Goal: Information Seeking & Learning: Check status

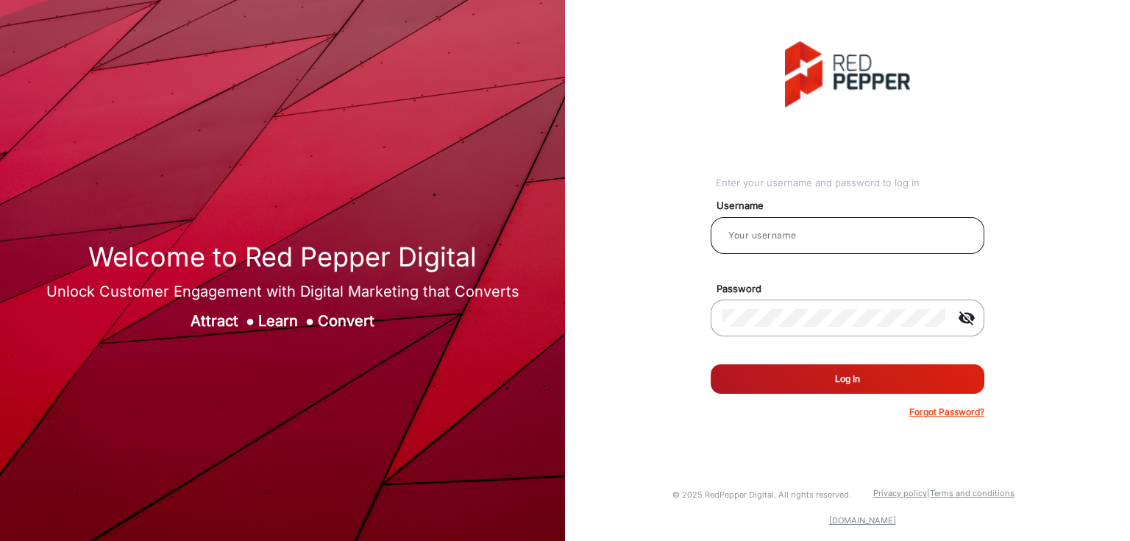
click at [789, 223] on div at bounding box center [847, 235] width 250 height 41
type input "[PERSON_NAME]"
click at [885, 381] on button "Log In" at bounding box center [848, 378] width 274 height 29
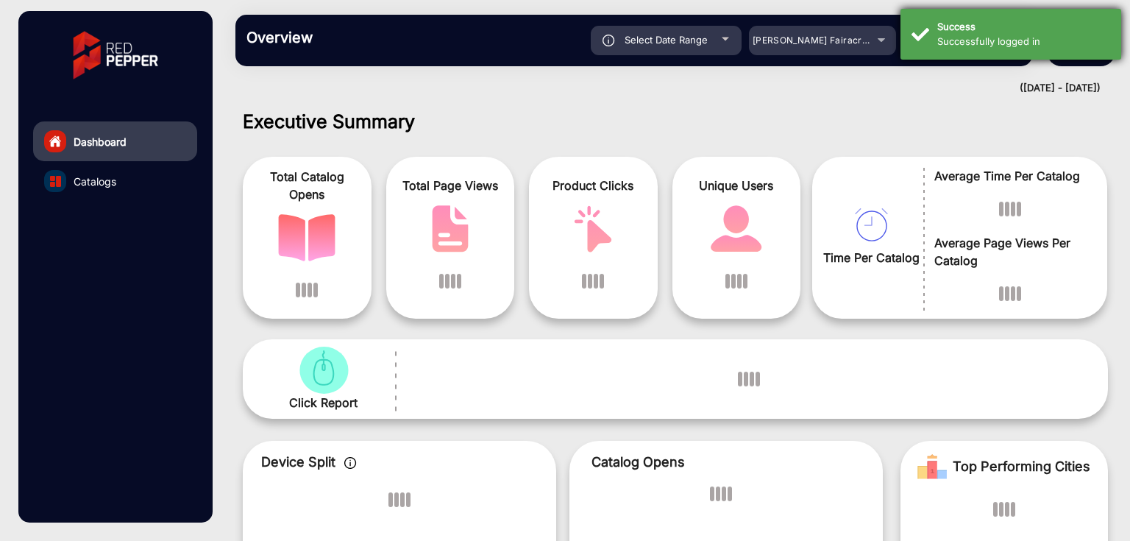
scroll to position [11, 0]
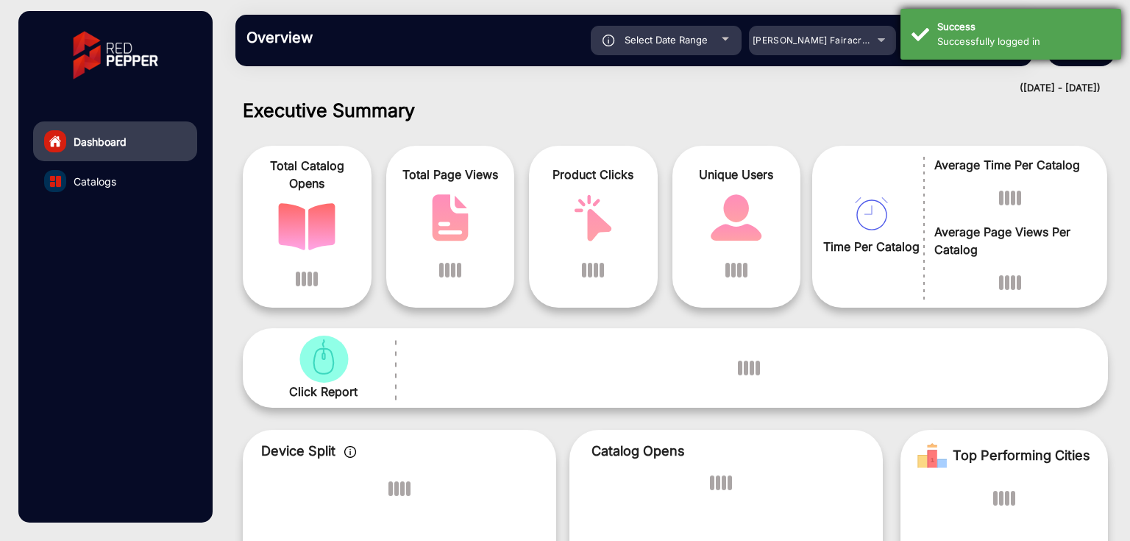
click at [1042, 38] on div "Successfully logged in" at bounding box center [1023, 42] width 173 height 15
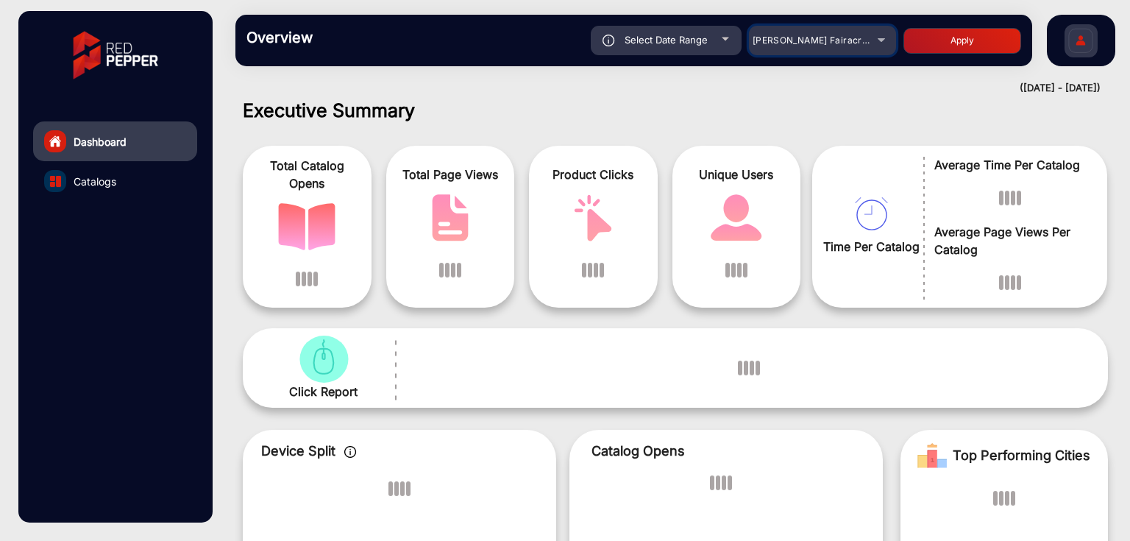
click at [800, 51] on mat-select "[PERSON_NAME] Fairacre Farms" at bounding box center [822, 40] width 147 height 29
click at [800, 46] on div "[PERSON_NAME] Fairacre Farms" at bounding box center [812, 41] width 118 height 18
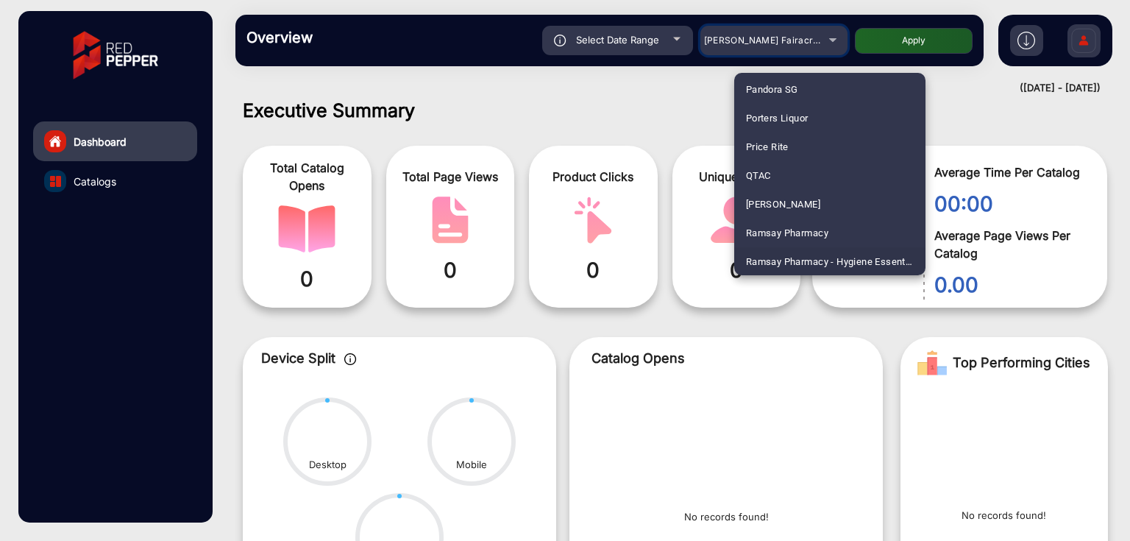
scroll to position [3505, 0]
click at [822, 254] on span "[PERSON_NAME] Markets" at bounding box center [803, 260] width 114 height 29
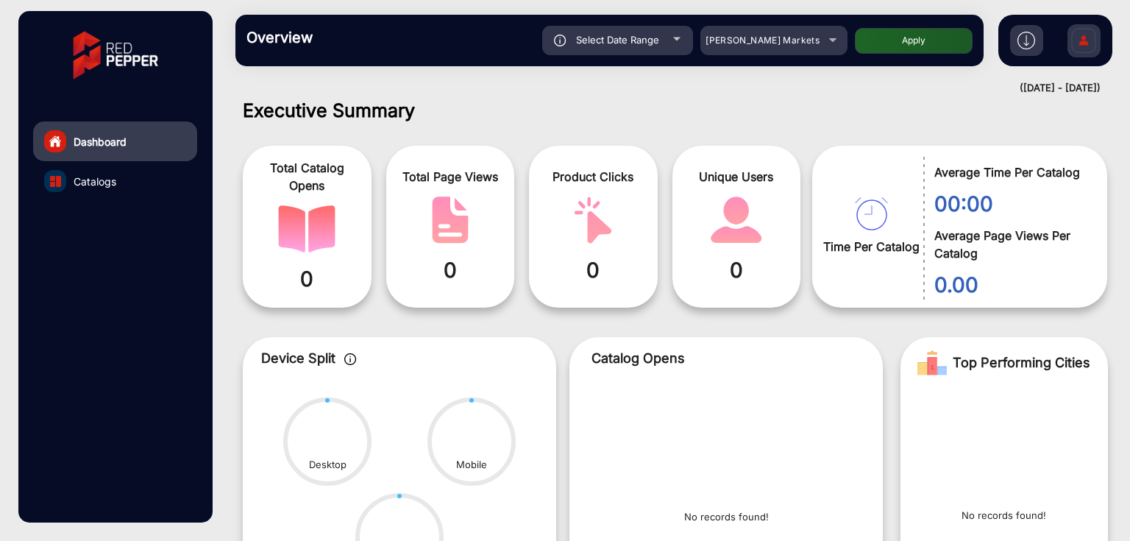
click at [912, 40] on button "Apply" at bounding box center [914, 41] width 118 height 26
type input "[DATE]"
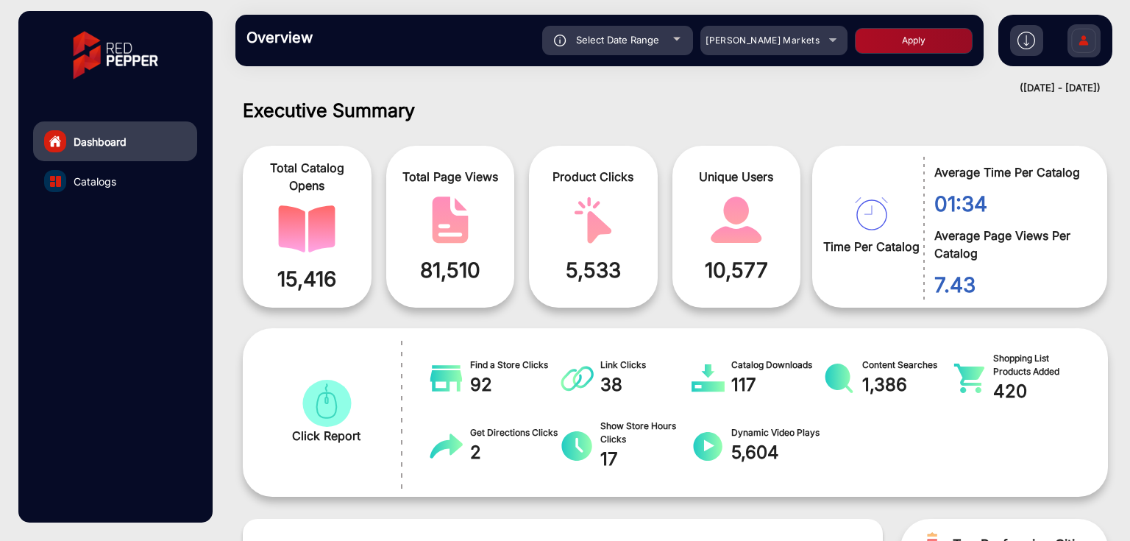
click at [603, 29] on div "Select Date Range" at bounding box center [617, 40] width 151 height 29
type input "[DATE]"
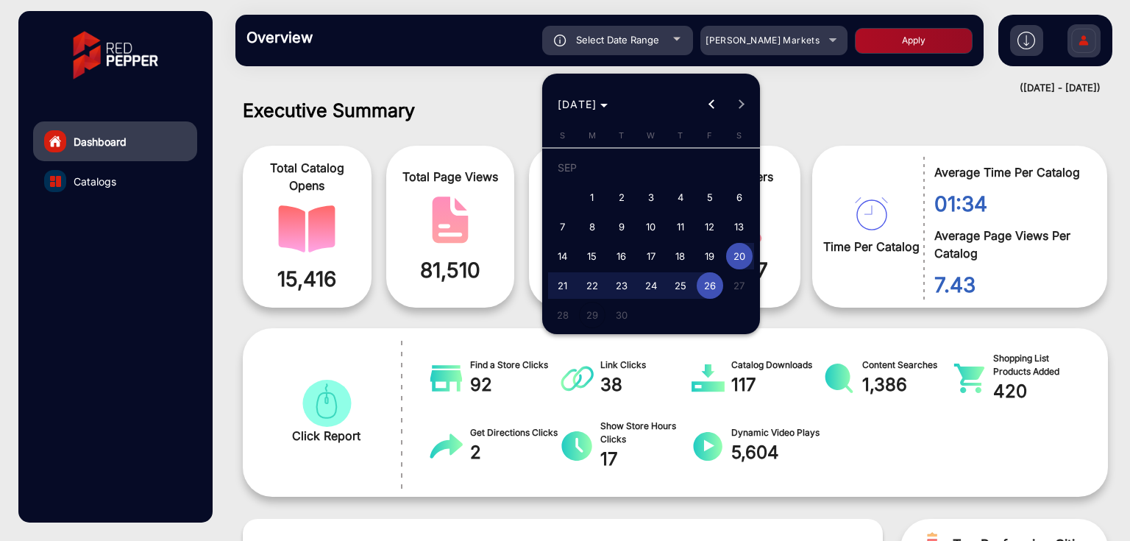
click at [591, 188] on span "1" at bounding box center [592, 197] width 26 height 26
type input "[DATE]"
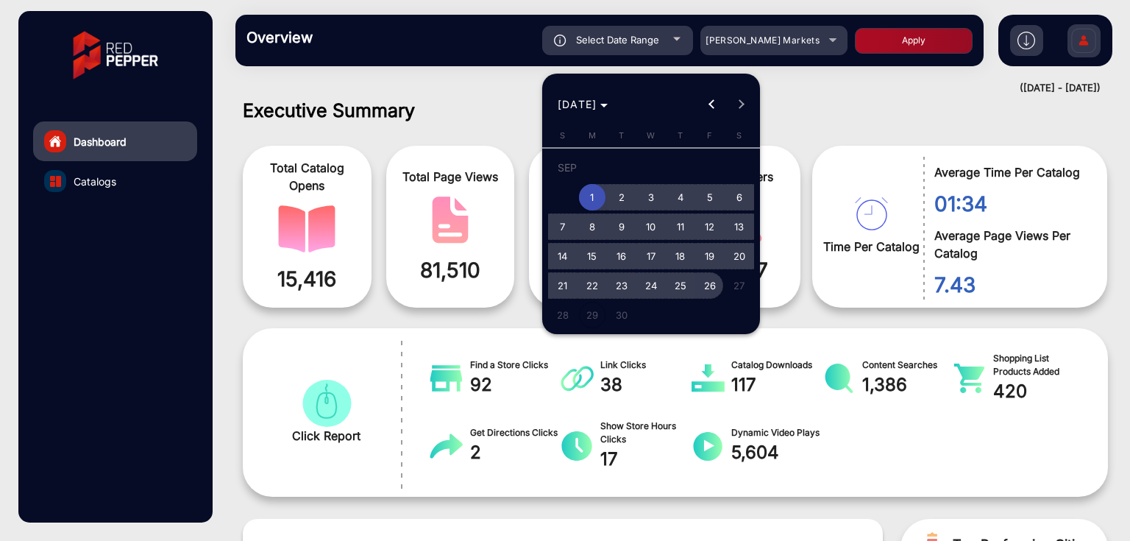
click at [708, 278] on span "26" at bounding box center [710, 285] width 26 height 26
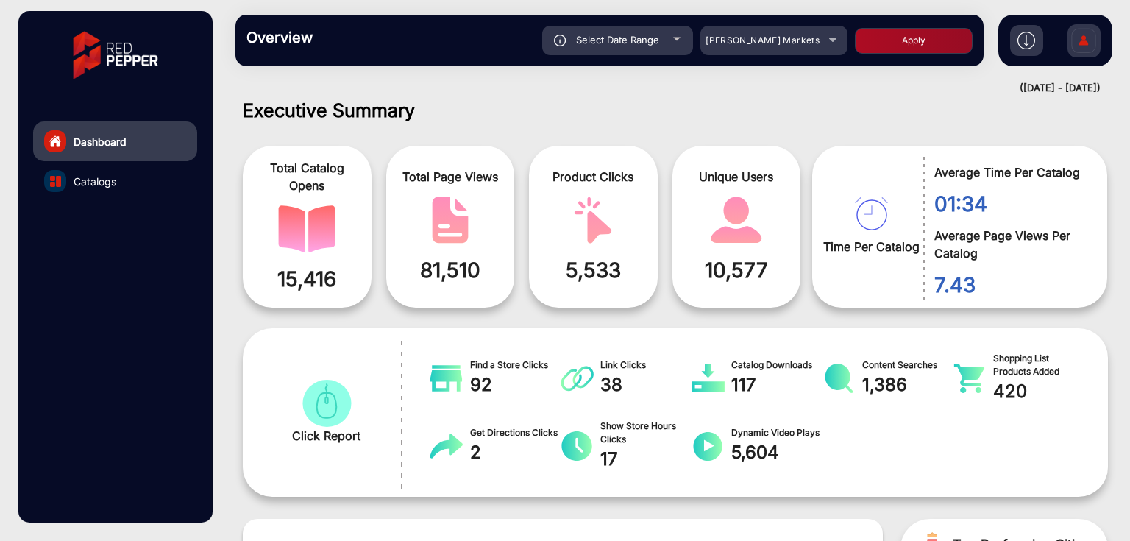
type input "[DATE]"
click at [913, 35] on button "Apply" at bounding box center [914, 41] width 118 height 26
type input "[DATE]"
click at [109, 190] on link "Catalogs" at bounding box center [115, 181] width 164 height 40
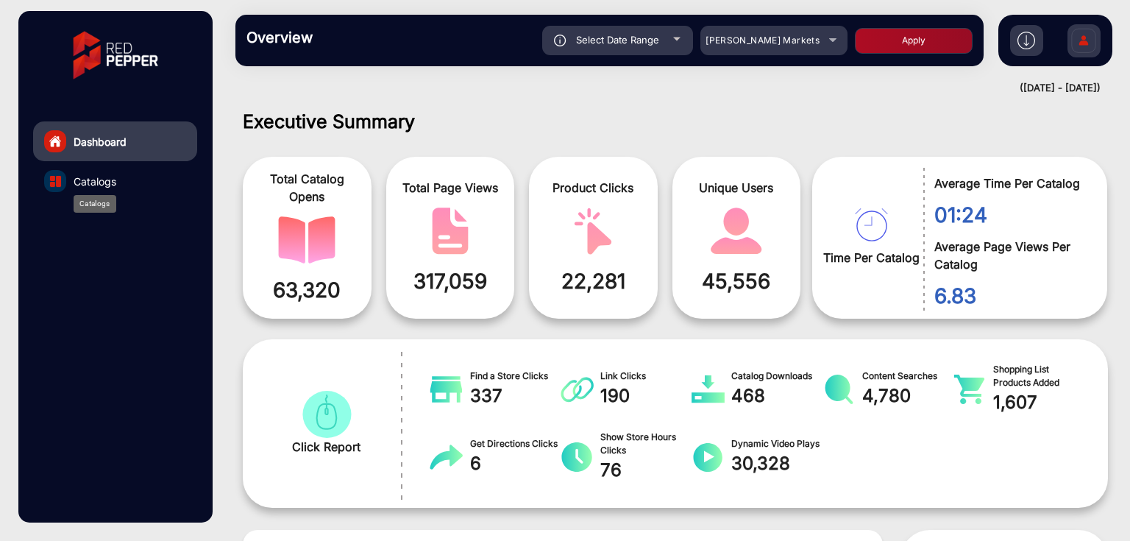
click at [110, 186] on span "Catalogs" at bounding box center [95, 181] width 43 height 15
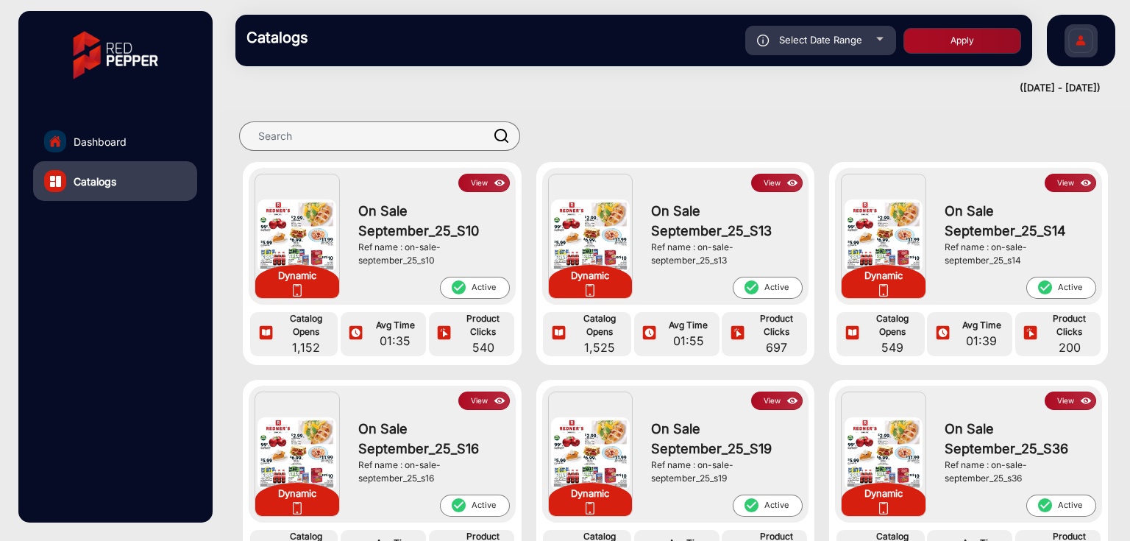
click at [476, 180] on button "View" at bounding box center [483, 183] width 51 height 18
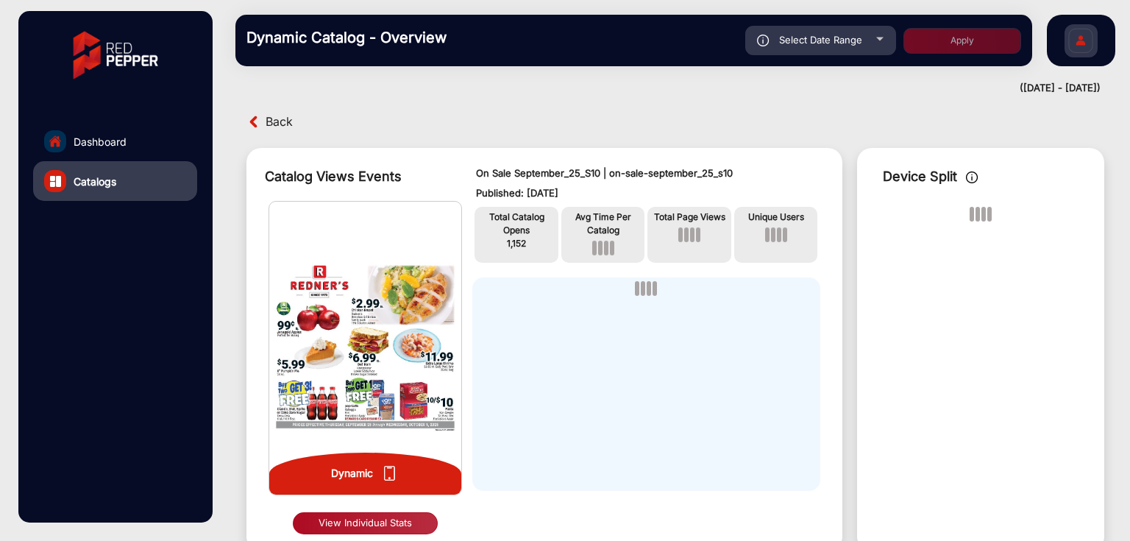
scroll to position [11, 0]
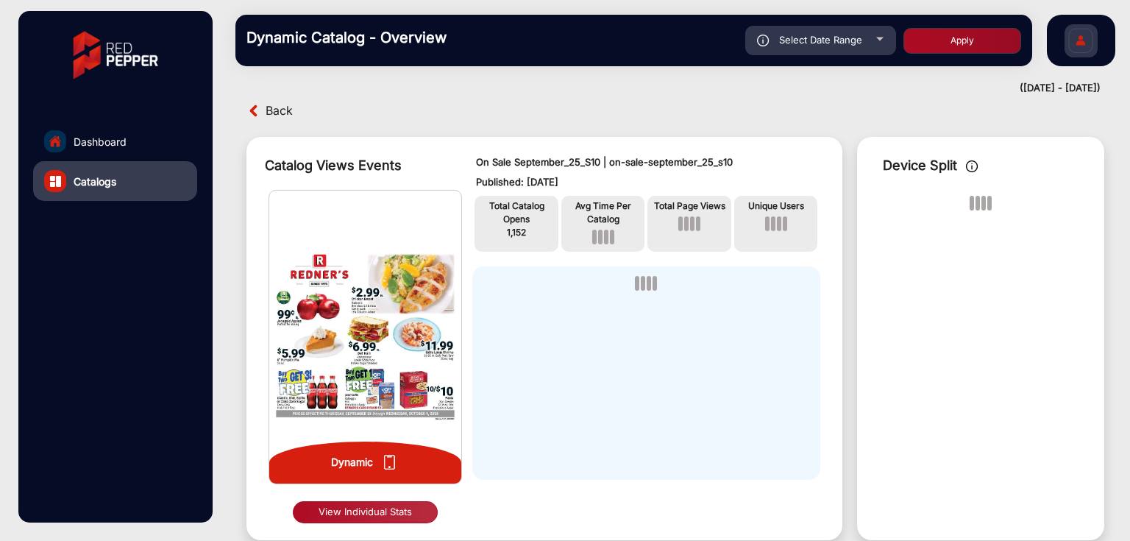
click at [874, 47] on div "Select Date Range" at bounding box center [820, 40] width 151 height 29
type input "[DATE]"
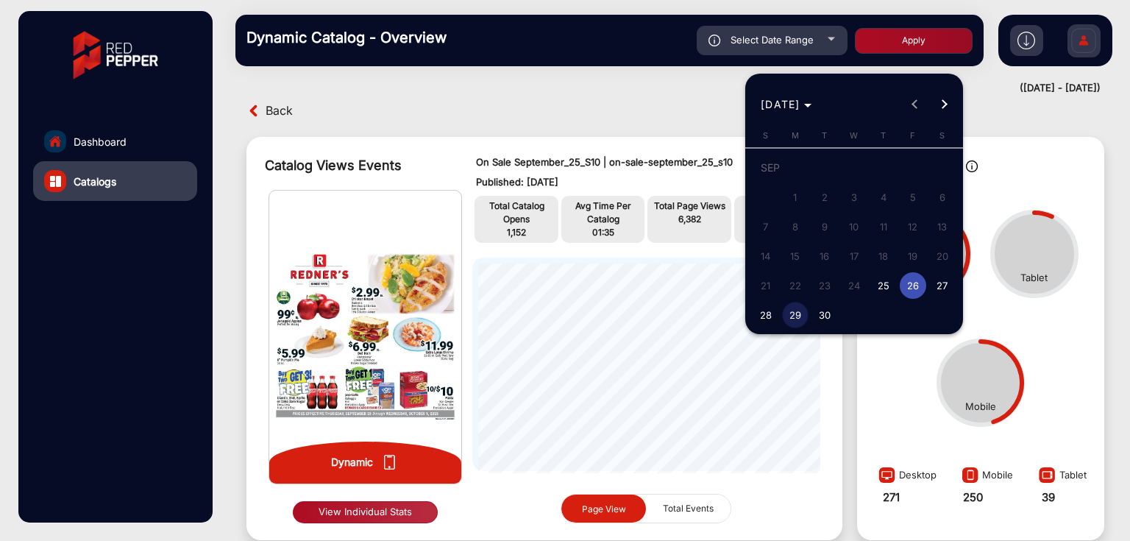
click at [903, 362] on div at bounding box center [565, 270] width 1130 height 541
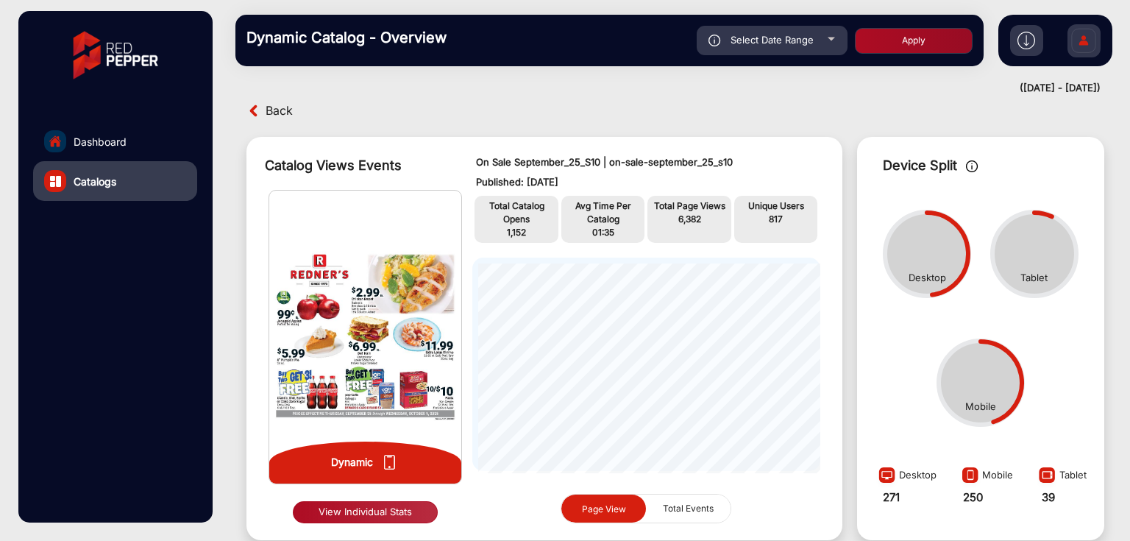
click at [783, 39] on span "Select Date Range" at bounding box center [772, 40] width 83 height 12
type input "[DATE]"
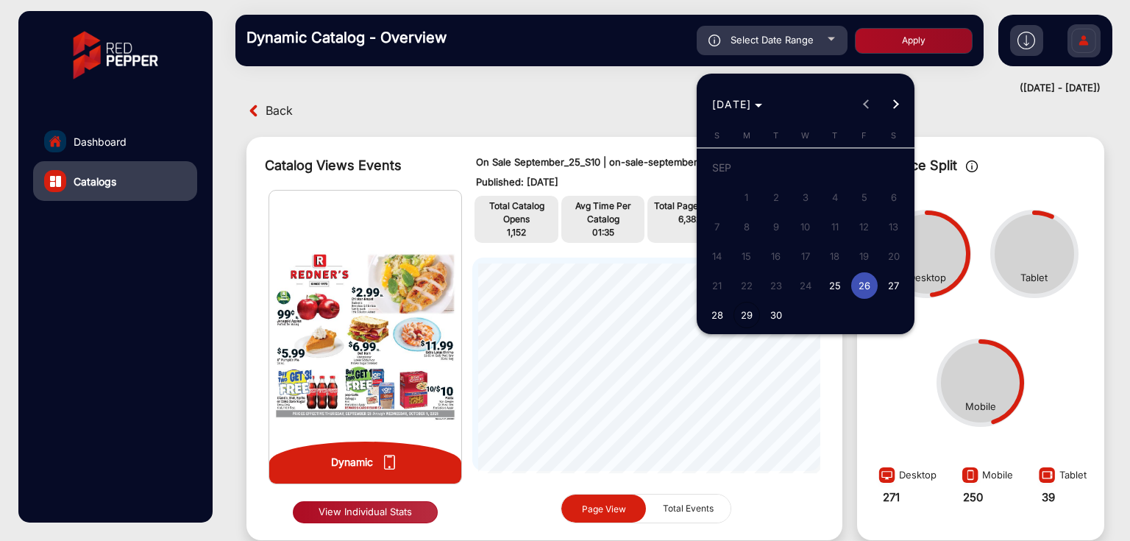
click at [722, 317] on span "28" at bounding box center [717, 315] width 26 height 26
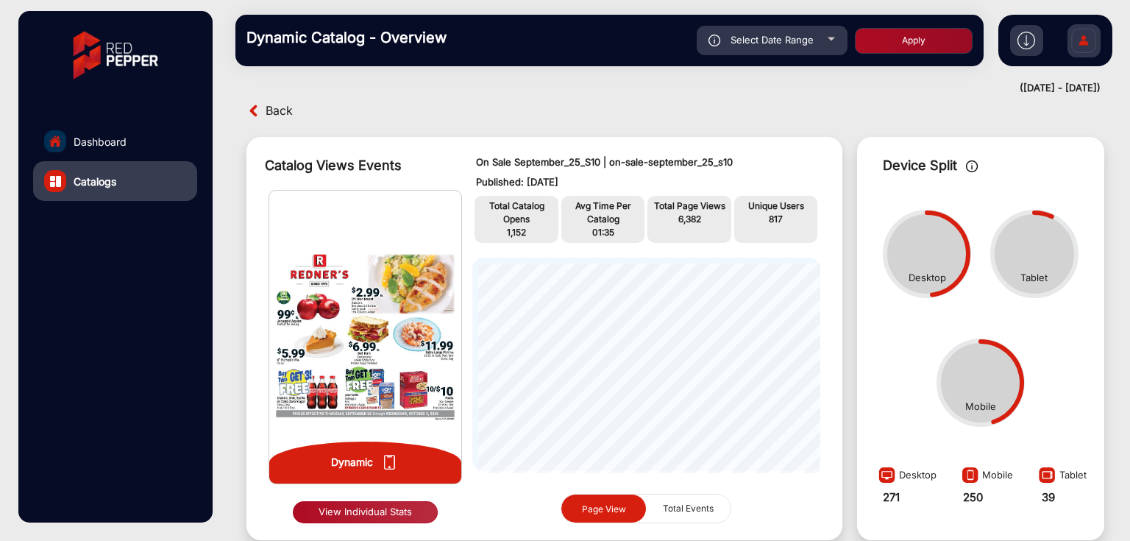
type input "[DATE]"
click at [788, 24] on div "Dynamic Catalog - Overview Select Date Range [DATE] [DATE] – [DATE] [DATE] [PER…" at bounding box center [609, 40] width 748 height 51
click at [795, 37] on span "Select Date Range" at bounding box center [772, 40] width 83 height 12
type input "[DATE]"
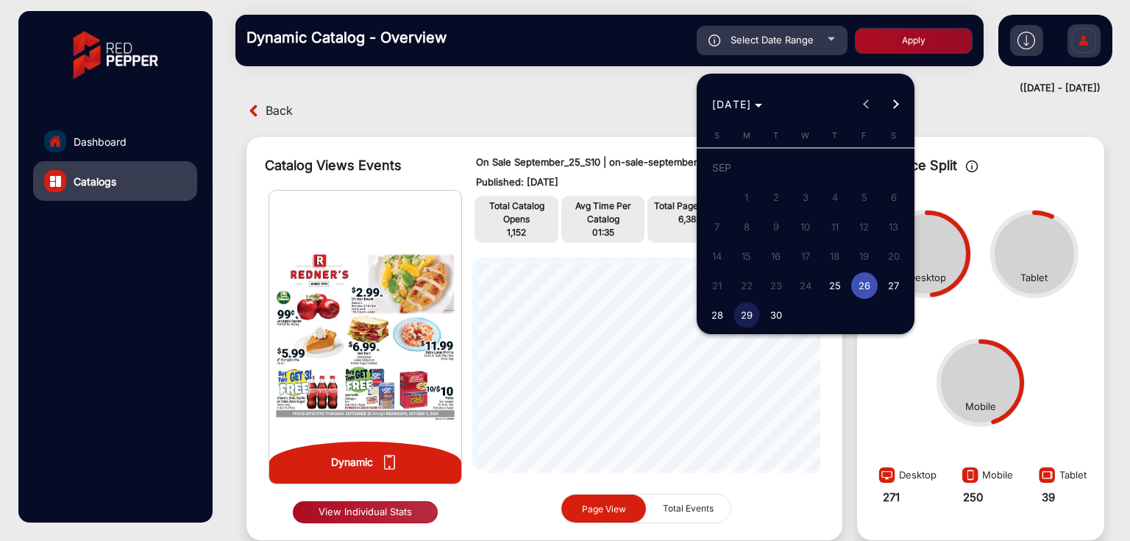
click at [718, 319] on span "28" at bounding box center [717, 315] width 26 height 26
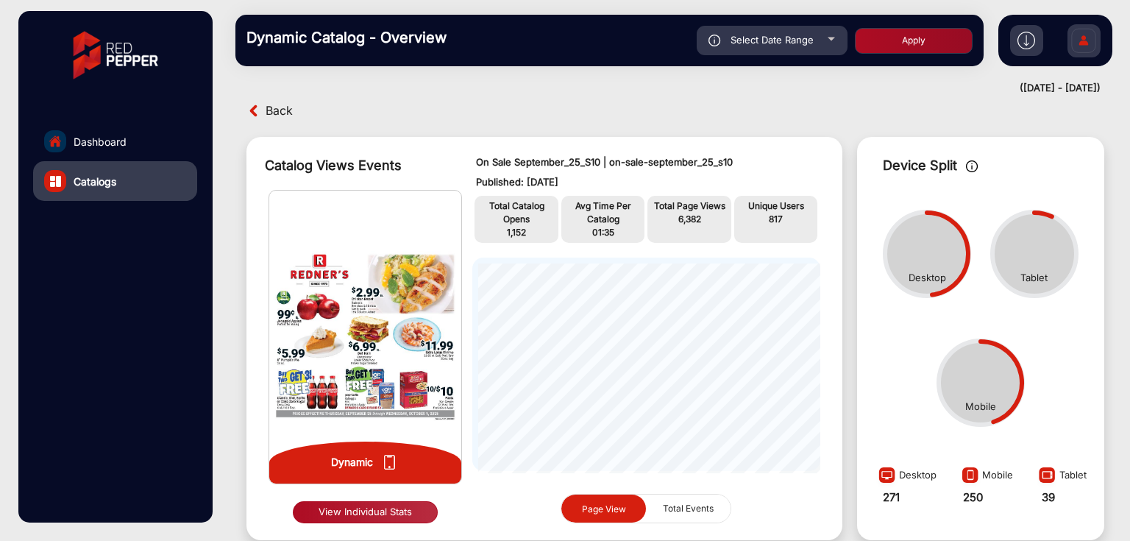
type input "[DATE]"
click at [867, 30] on button "Apply" at bounding box center [914, 41] width 118 height 26
type input "[DATE]"
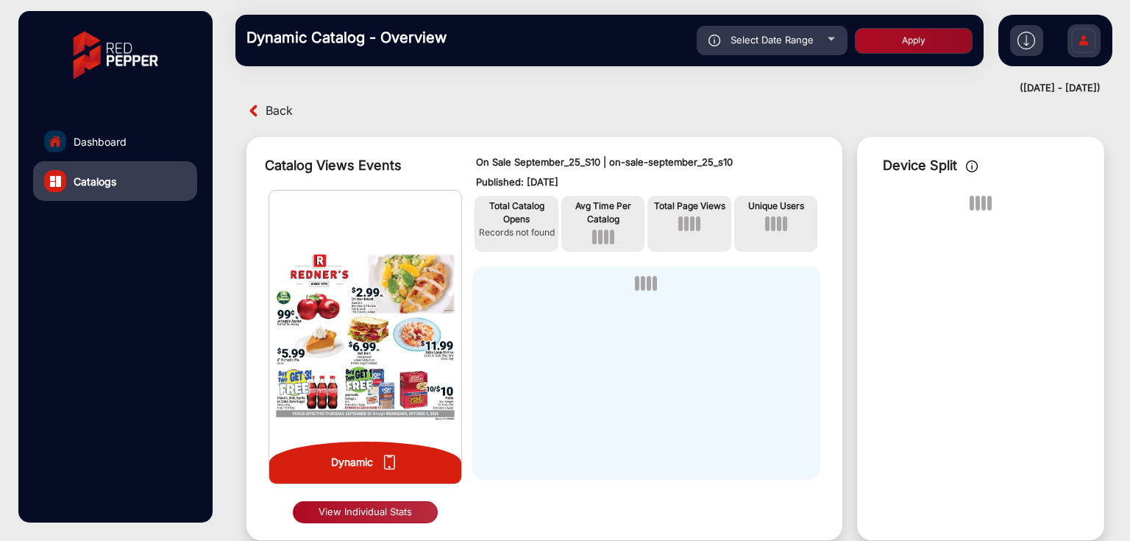
click at [769, 38] on span "Select Date Range" at bounding box center [772, 40] width 83 height 12
type input "[DATE]"
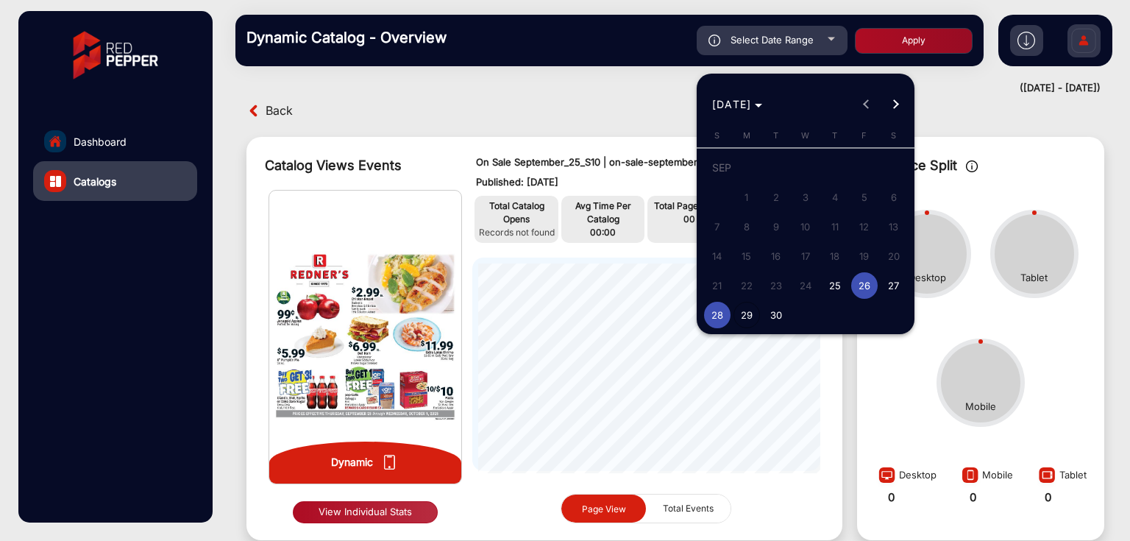
click at [715, 314] on span "28" at bounding box center [717, 315] width 26 height 26
click at [781, 312] on span "30" at bounding box center [776, 315] width 26 height 26
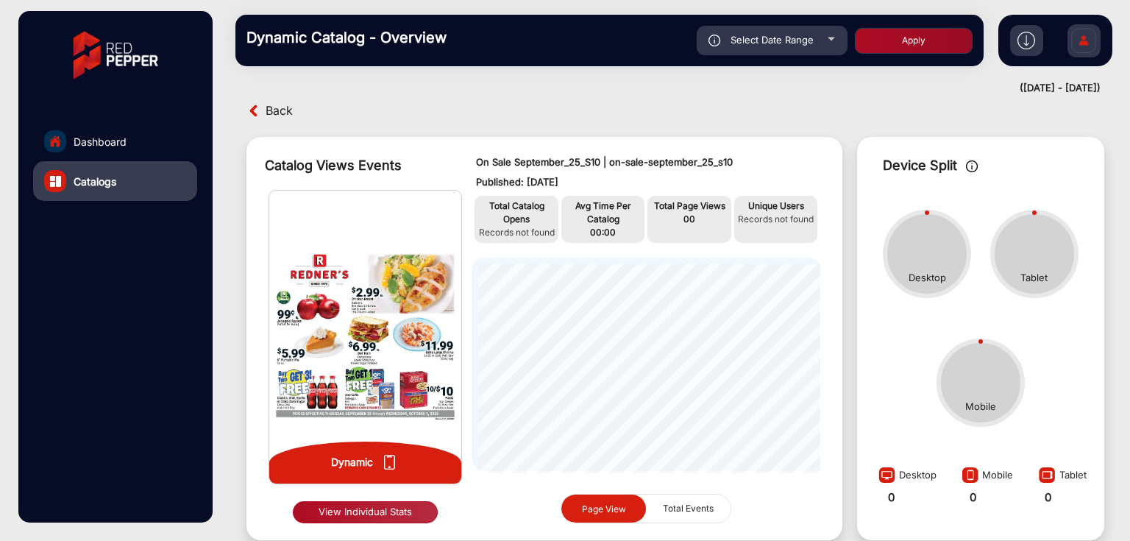
type input "[DATE]"
click at [905, 32] on button "Apply" at bounding box center [914, 41] width 118 height 26
type input "[DATE]"
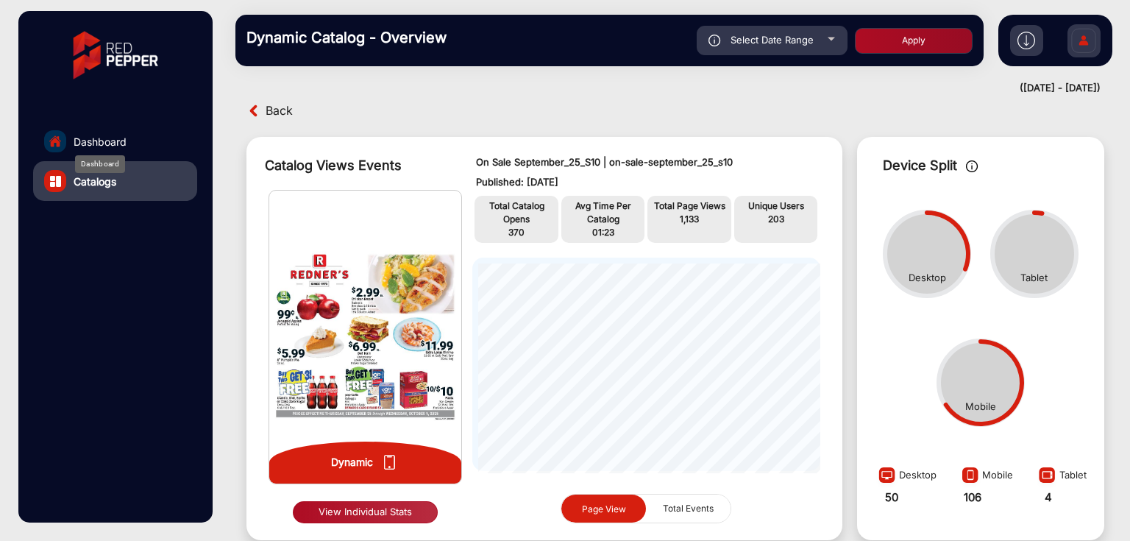
click at [82, 142] on span "Dashboard" at bounding box center [100, 141] width 53 height 15
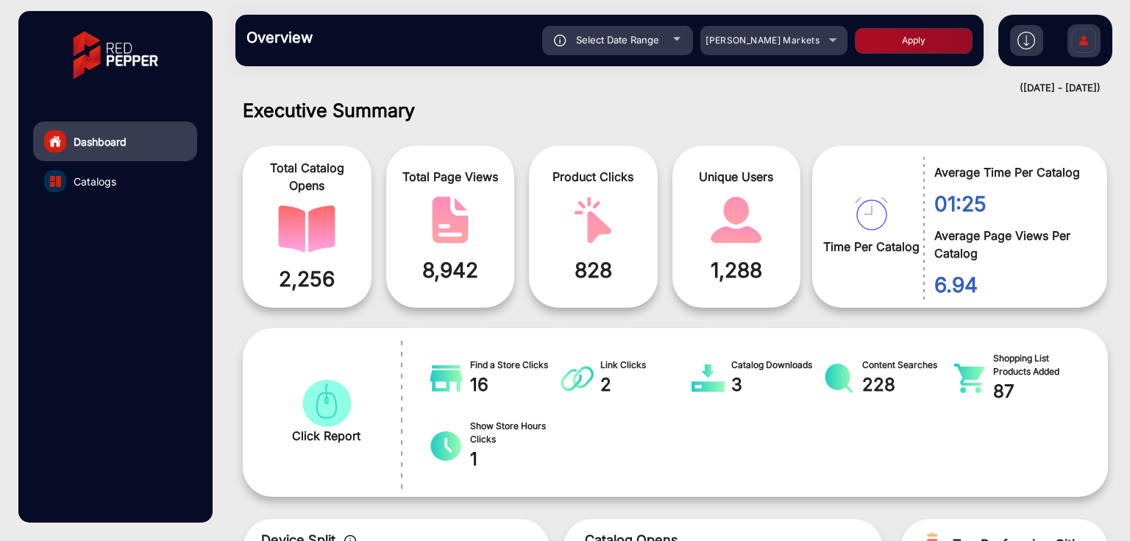
click at [664, 44] on div "Select Date Range" at bounding box center [617, 40] width 151 height 29
type input "[DATE]"
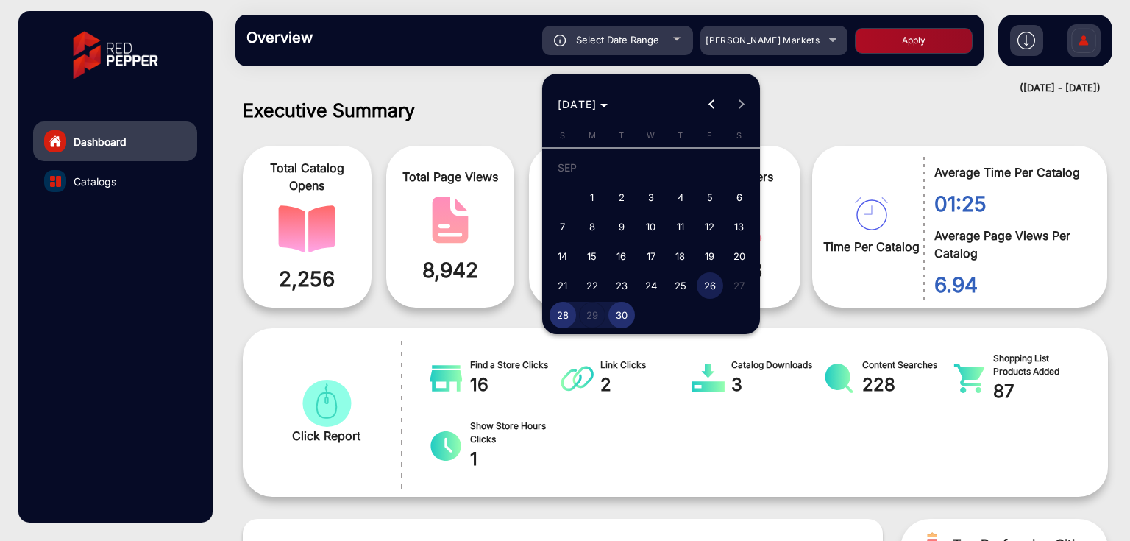
click at [583, 200] on span "1" at bounding box center [592, 197] width 26 height 26
type input "[DATE]"
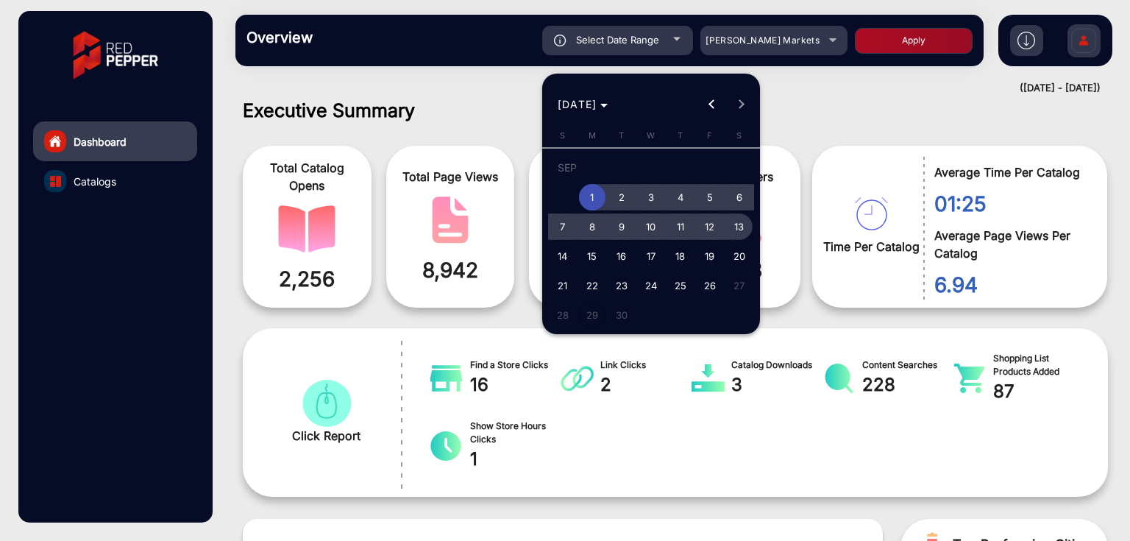
click at [729, 227] on span "13" at bounding box center [739, 226] width 26 height 26
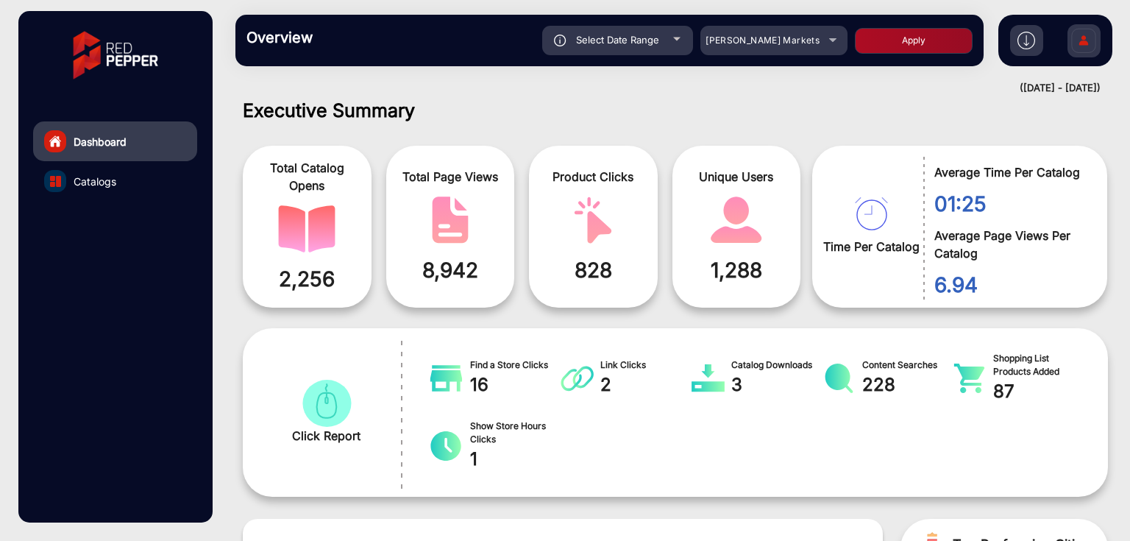
type input "[DATE]"
click at [902, 41] on button "Apply" at bounding box center [914, 41] width 118 height 26
type input "[DATE]"
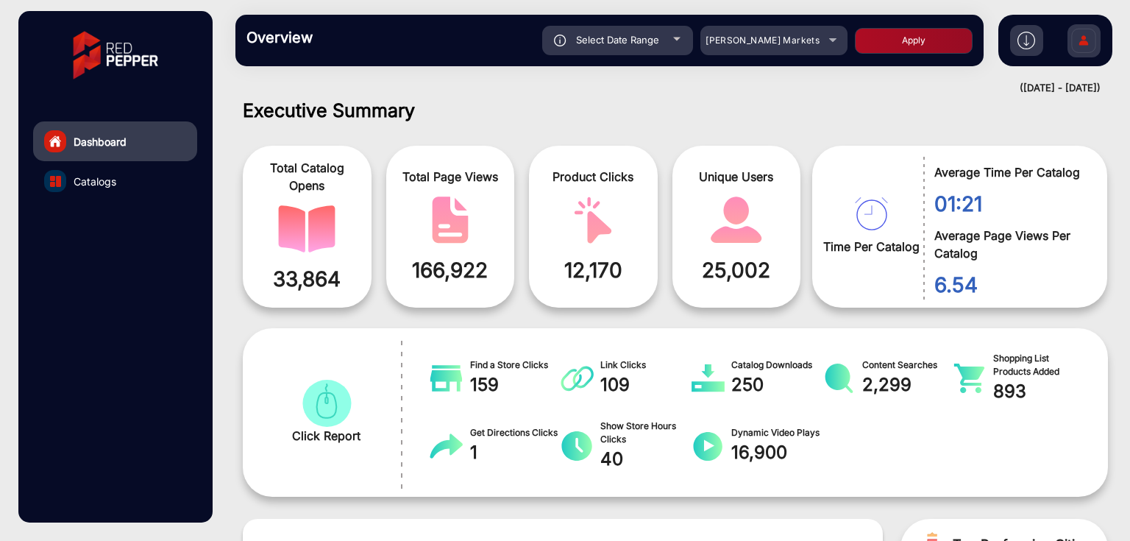
click at [118, 184] on link "Catalogs" at bounding box center [115, 181] width 164 height 40
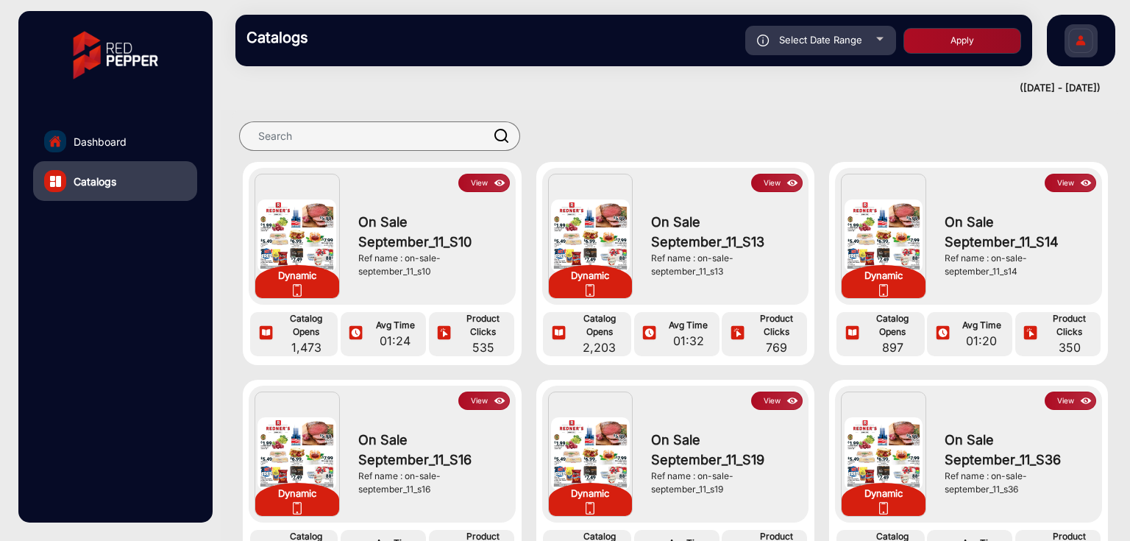
click at [471, 174] on button "View" at bounding box center [483, 183] width 51 height 18
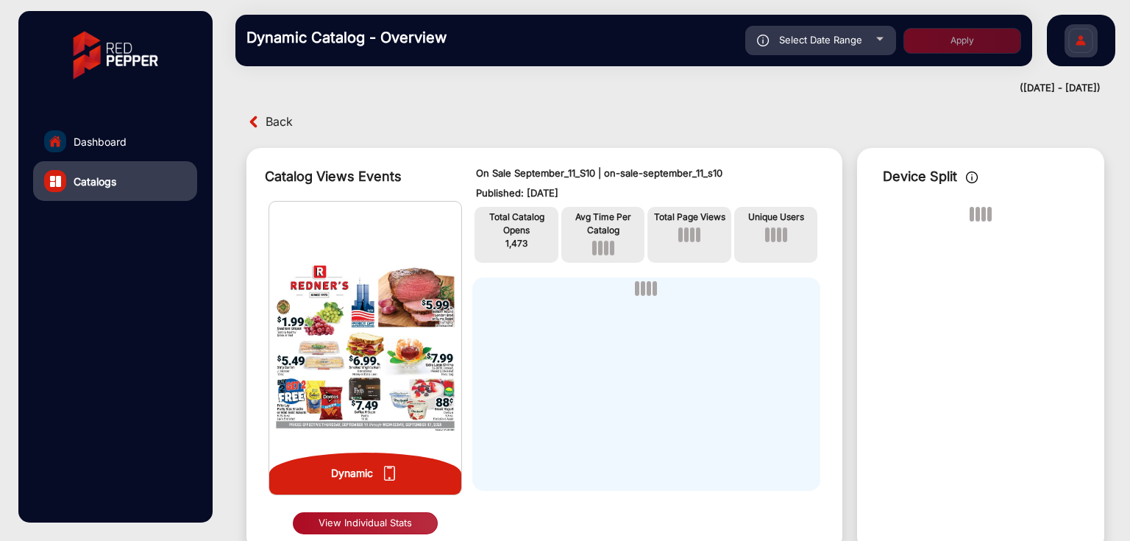
scroll to position [11, 0]
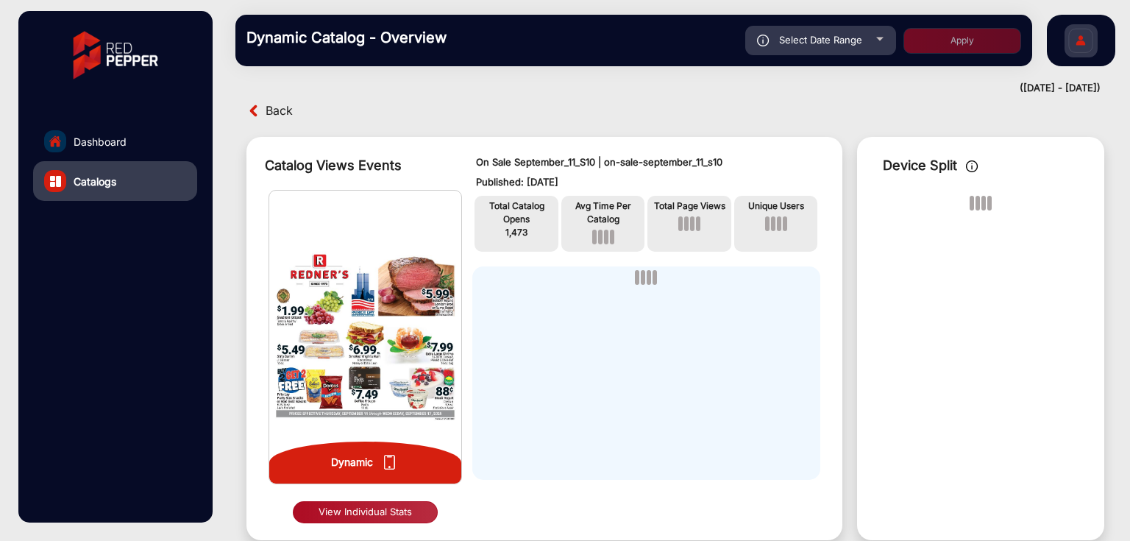
click at [841, 43] on span "Select Date Range" at bounding box center [820, 40] width 83 height 12
type input "[DATE]"
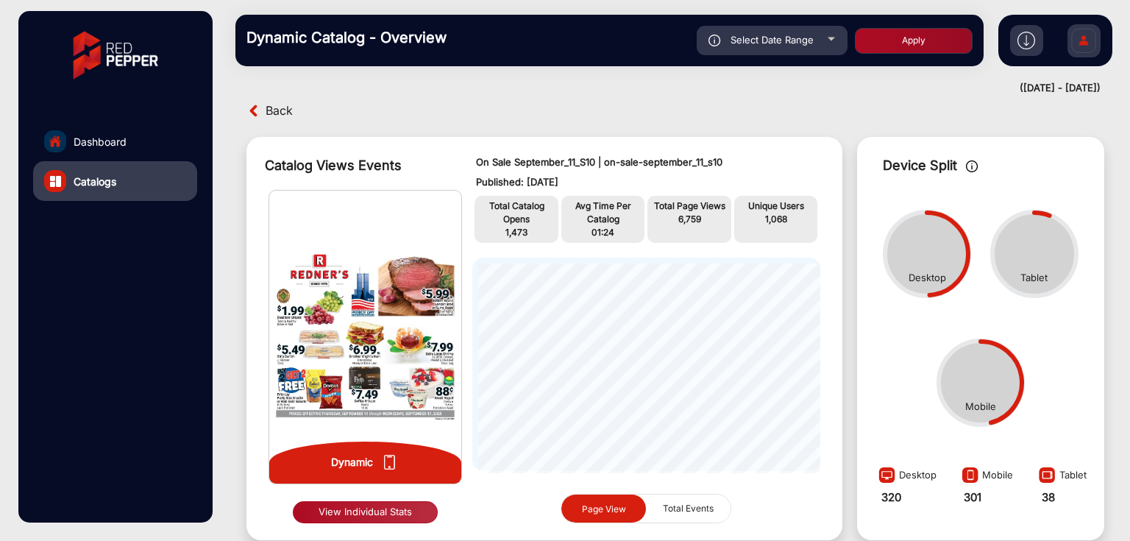
click at [813, 51] on div "Select Date Range" at bounding box center [772, 40] width 151 height 29
type input "[DATE]"
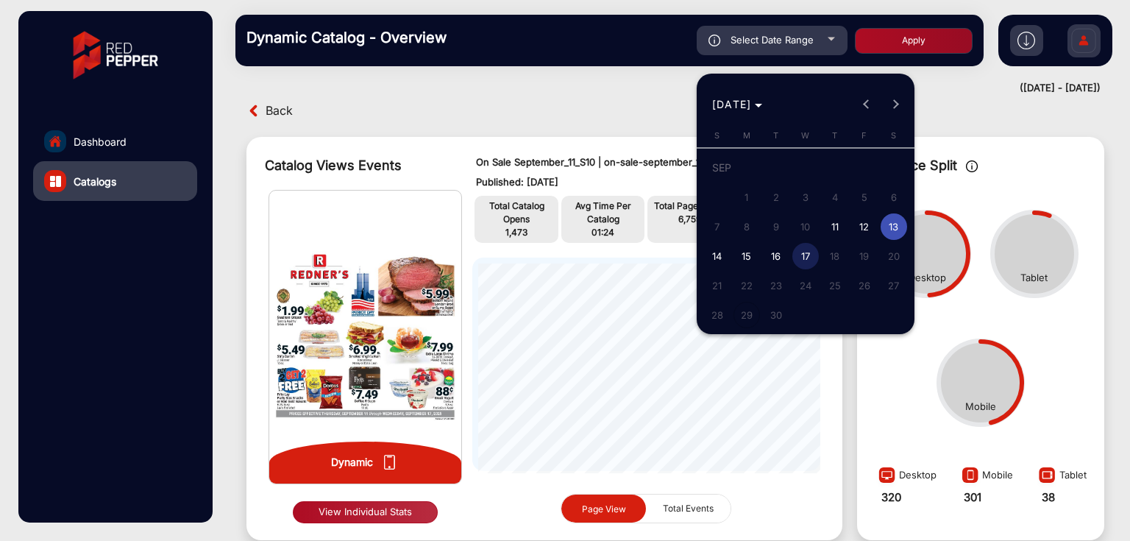
click at [830, 234] on span "11" at bounding box center [835, 226] width 26 height 26
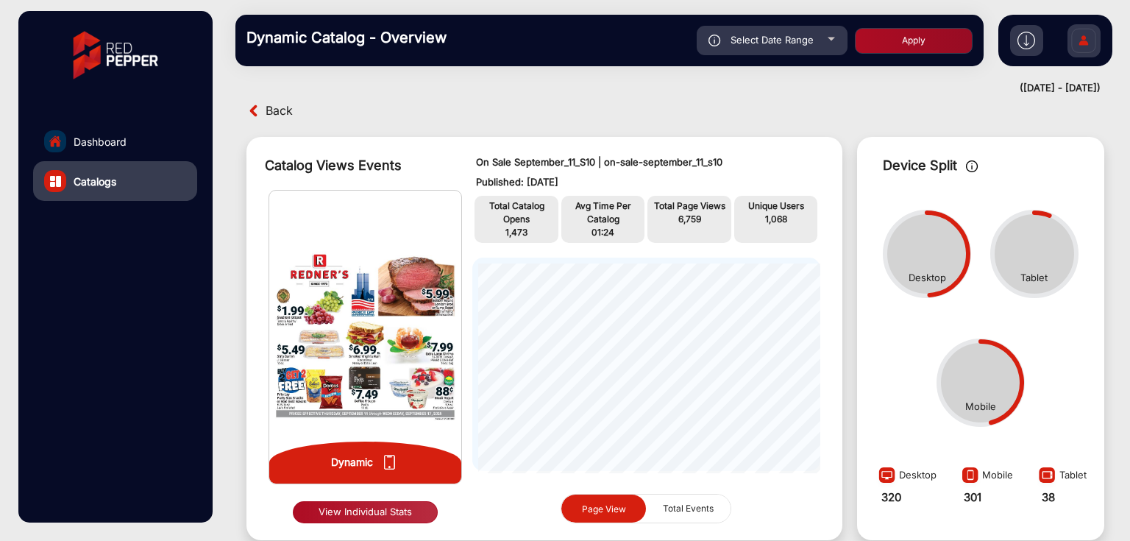
type input "[DATE]"
click at [887, 40] on button "Apply" at bounding box center [914, 41] width 118 height 26
type input "[DATE]"
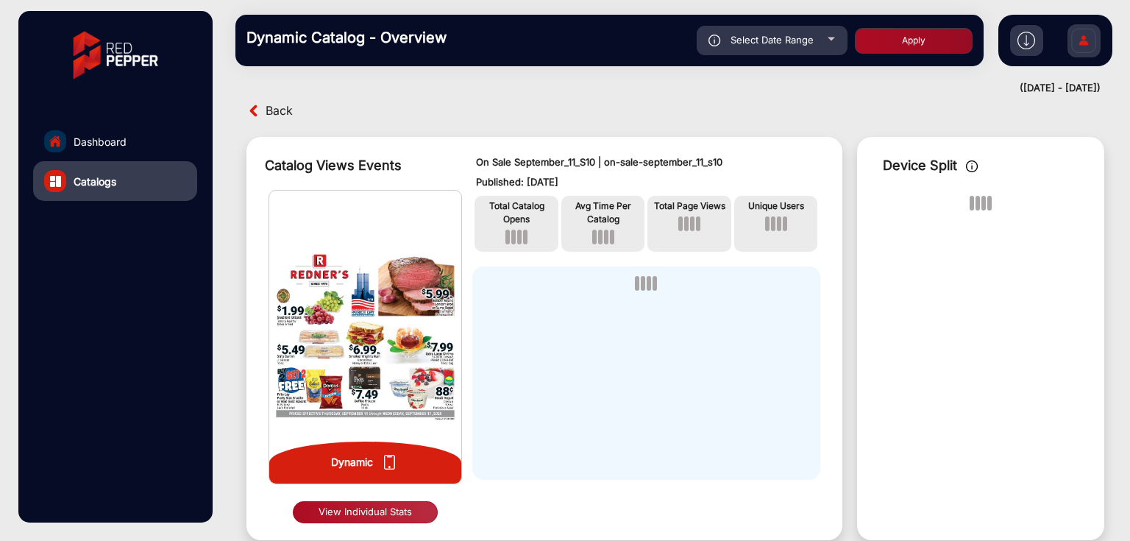
click at [796, 26] on div "Select Date Range" at bounding box center [772, 40] width 151 height 29
type input "[DATE]"
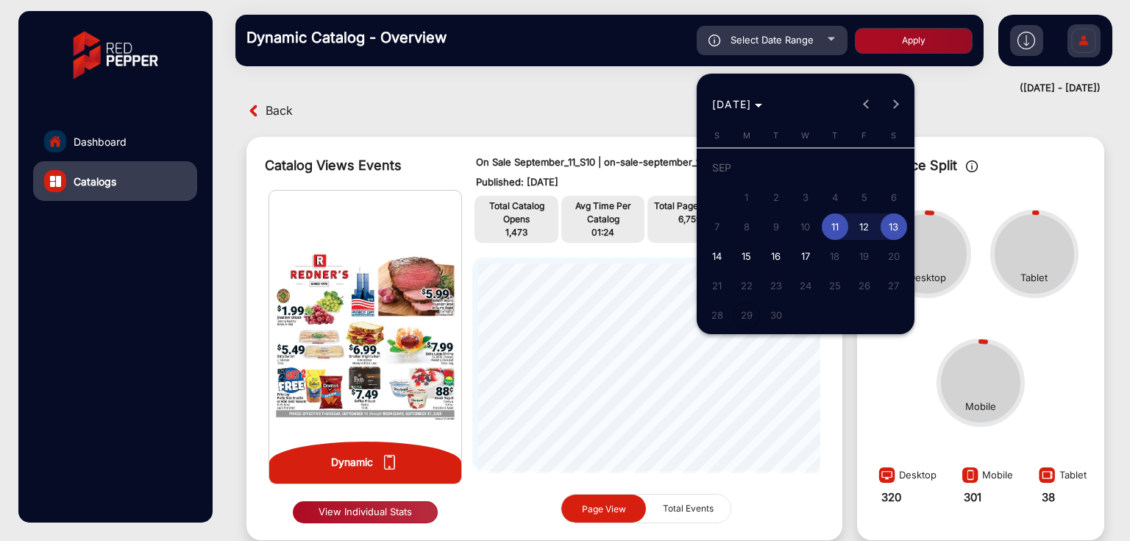
click at [534, 49] on div at bounding box center [565, 270] width 1130 height 541
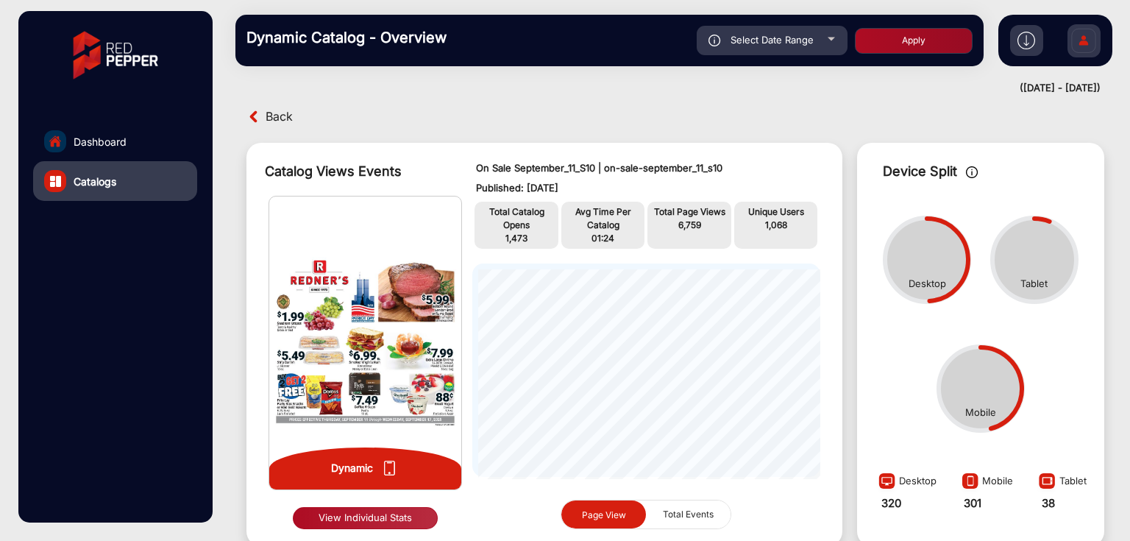
scroll to position [0, 0]
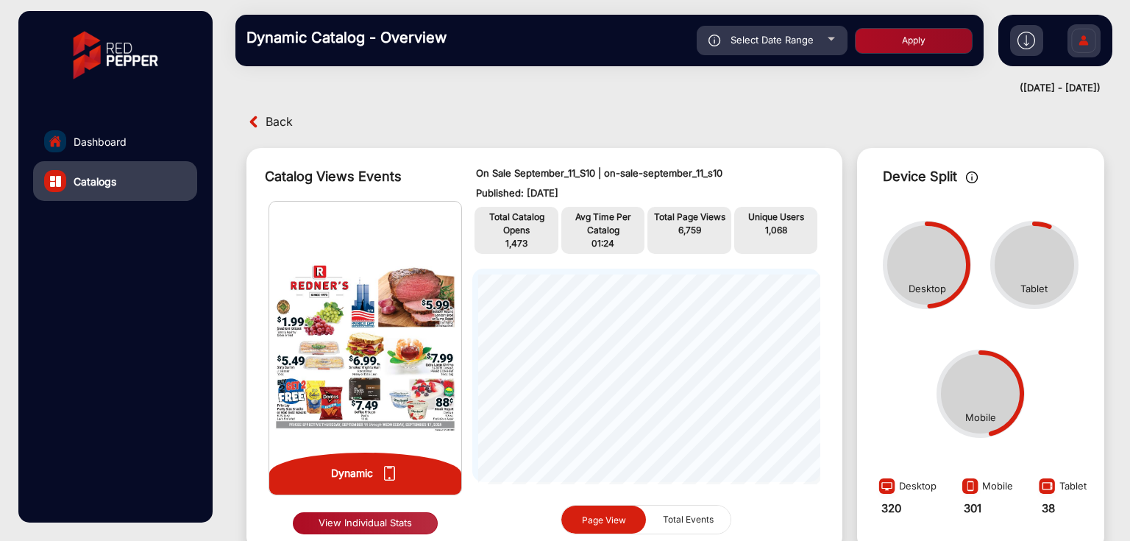
click at [770, 50] on div "Select Date Range" at bounding box center [772, 40] width 151 height 29
type input "[DATE]"
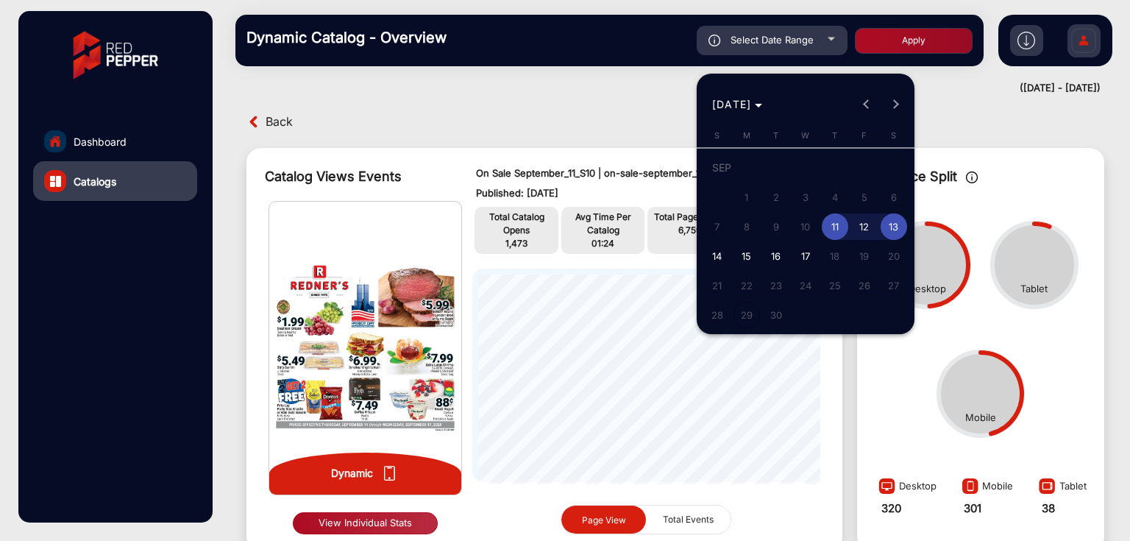
drag, startPoint x: 625, startPoint y: 112, endPoint x: 330, endPoint y: 132, distance: 296.5
click at [624, 112] on div at bounding box center [565, 270] width 1130 height 541
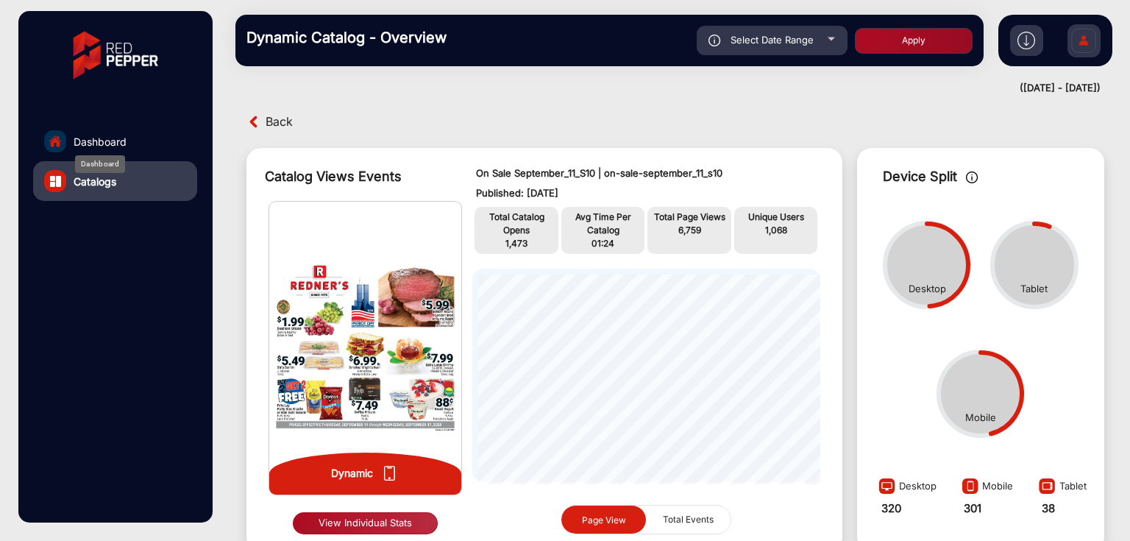
click at [117, 143] on span "Dashboard" at bounding box center [100, 141] width 53 height 15
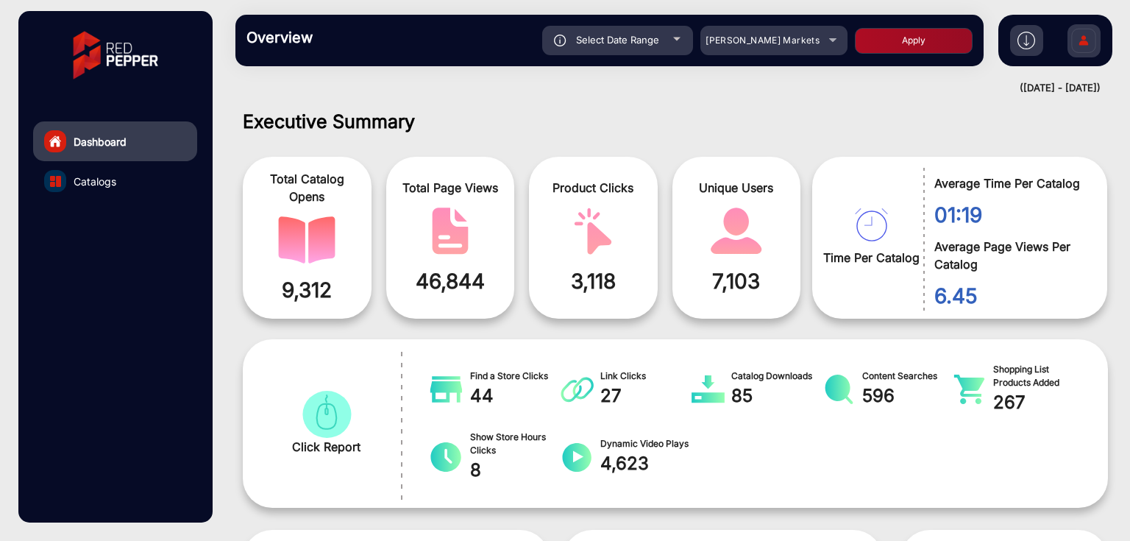
scroll to position [11, 0]
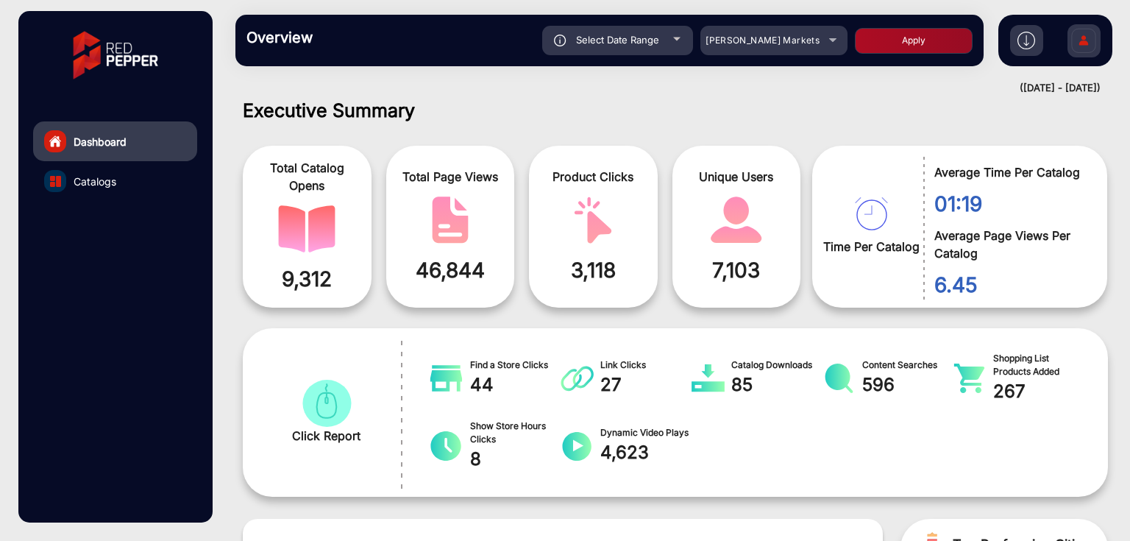
click at [652, 50] on div "Select Date Range" at bounding box center [617, 40] width 151 height 29
type input "[DATE]"
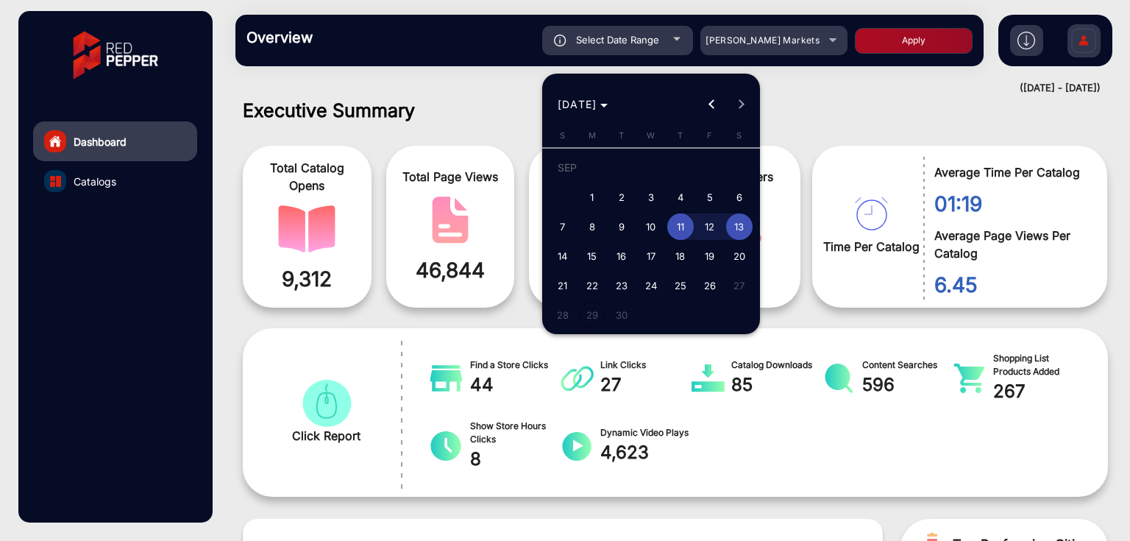
click at [611, 194] on span "2" at bounding box center [621, 197] width 26 height 26
type input "[DATE]"
click at [601, 195] on span "1" at bounding box center [592, 197] width 26 height 26
type input "[DATE]"
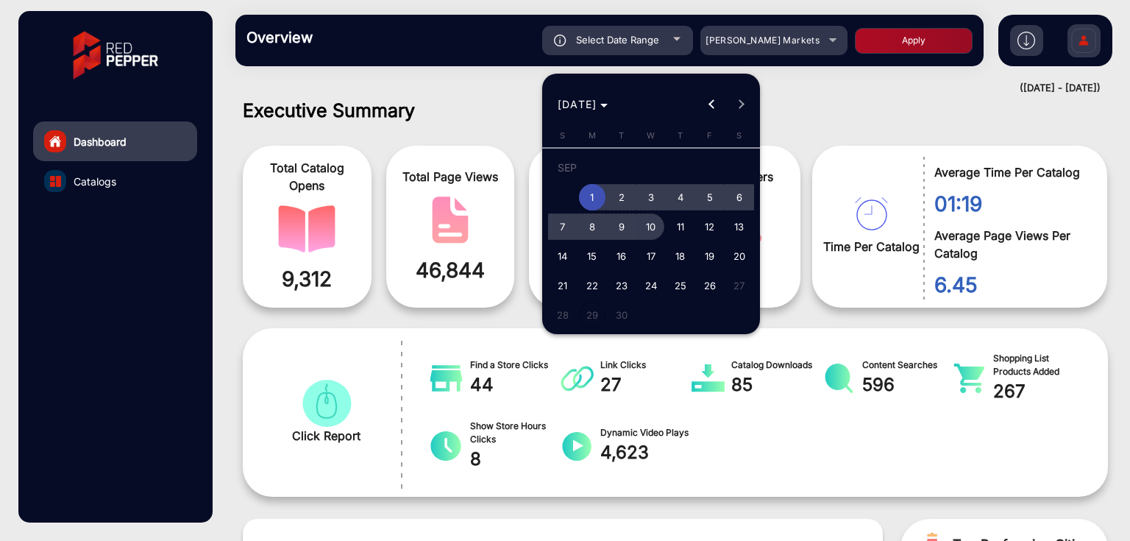
click at [656, 227] on span "10" at bounding box center [651, 226] width 26 height 26
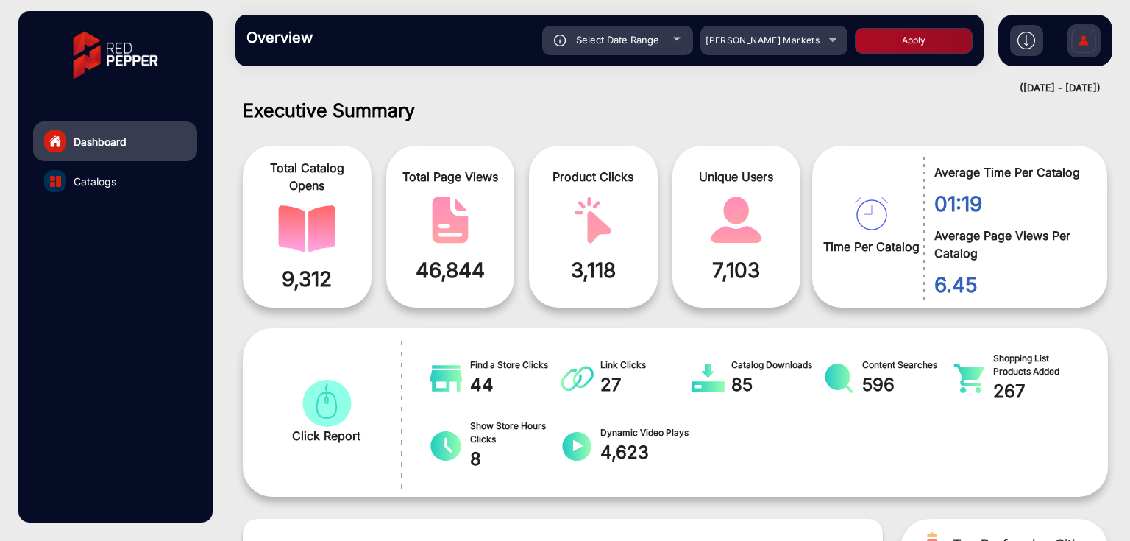
type input "[DATE]"
click at [914, 39] on button "Apply" at bounding box center [914, 41] width 118 height 26
type input "[DATE]"
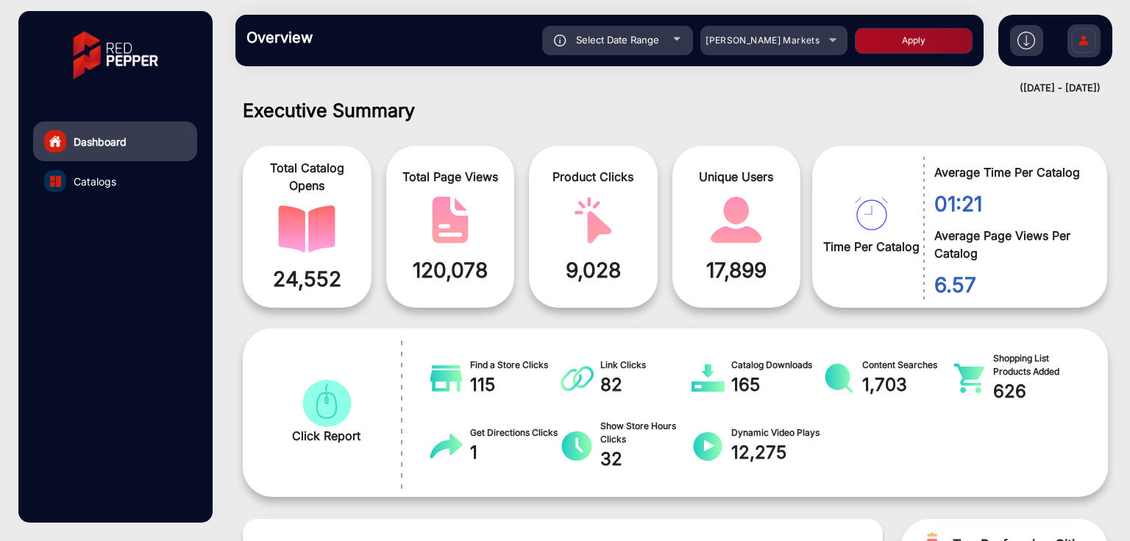
click at [121, 185] on link "Catalogs" at bounding box center [115, 181] width 164 height 40
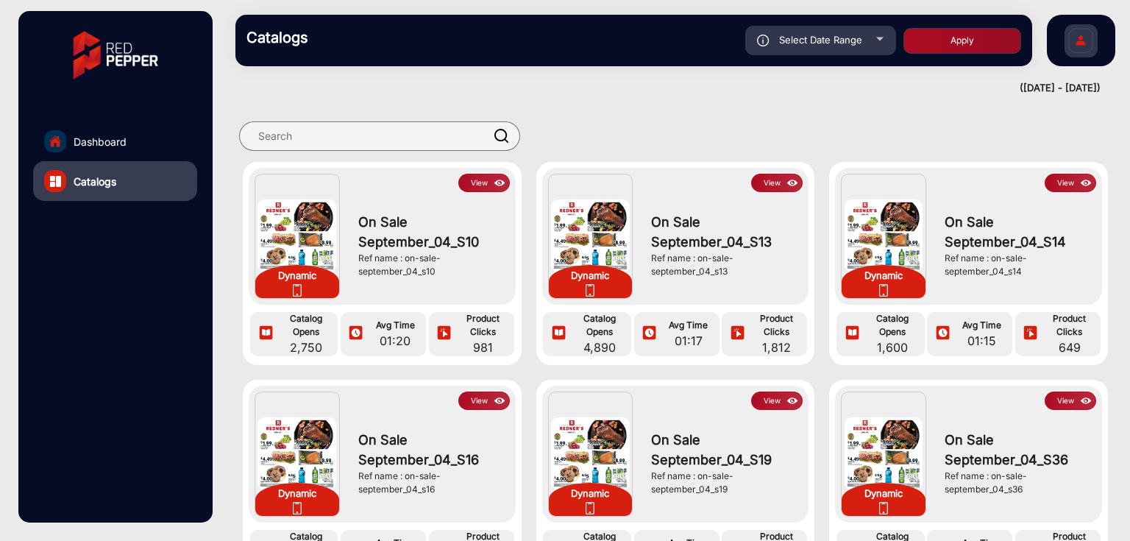
click at [484, 180] on button "View" at bounding box center [483, 183] width 51 height 18
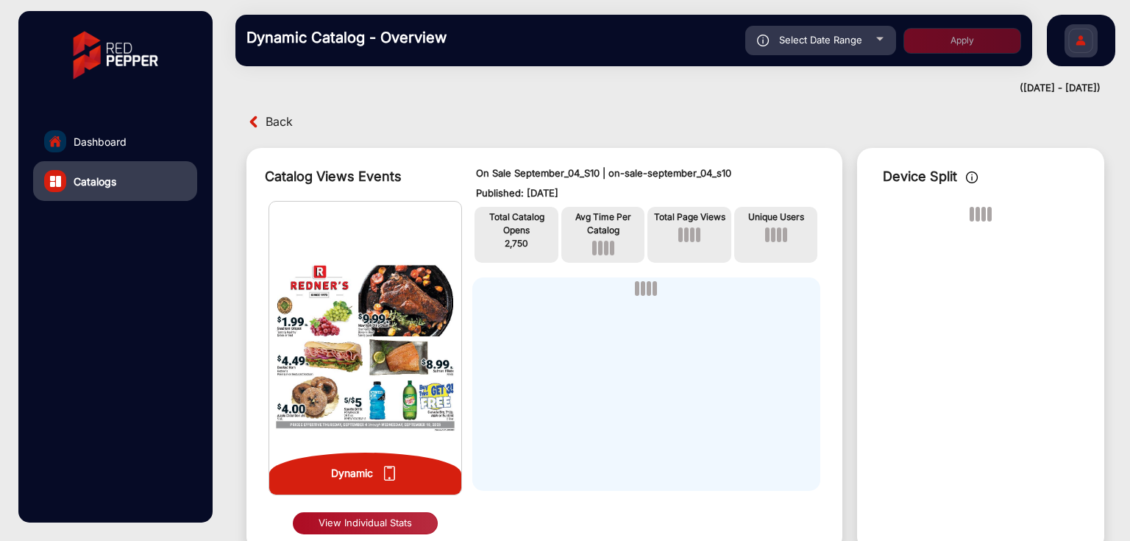
scroll to position [11, 0]
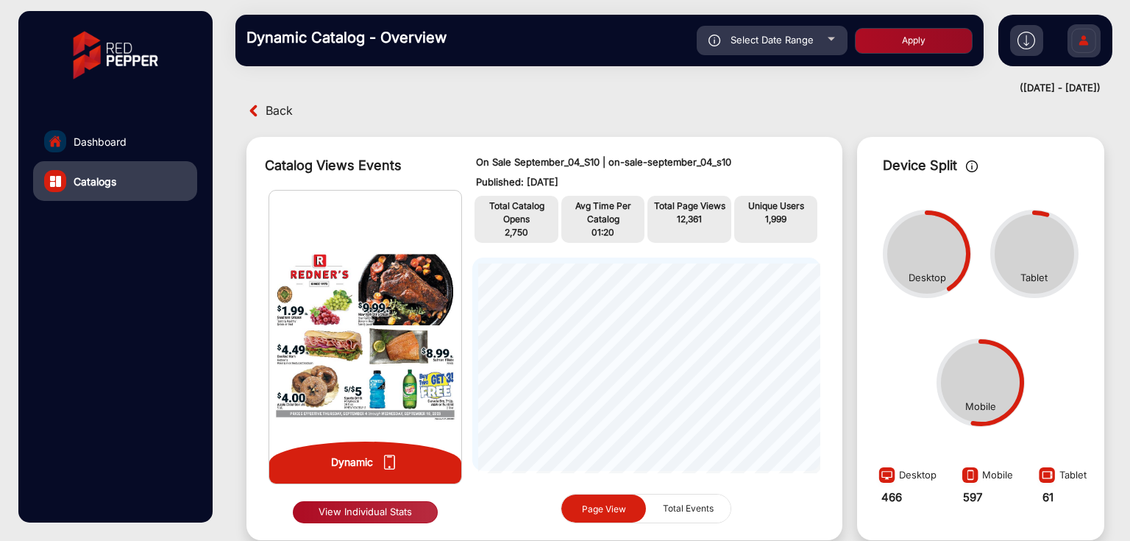
click at [781, 31] on div "Select Date Range" at bounding box center [772, 40] width 151 height 29
type input "[DATE]"
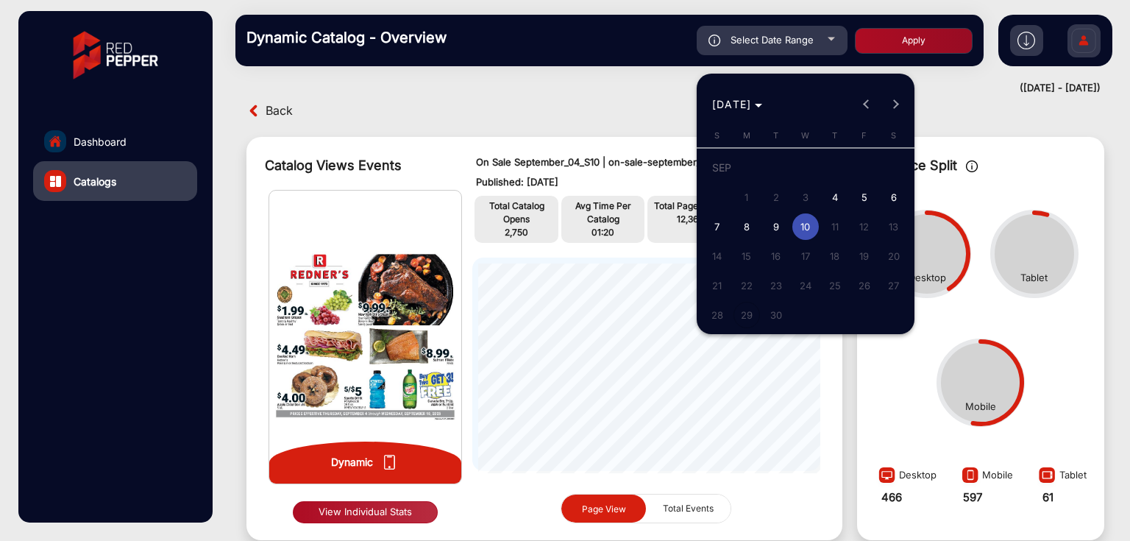
click at [717, 230] on span "7" at bounding box center [717, 226] width 26 height 26
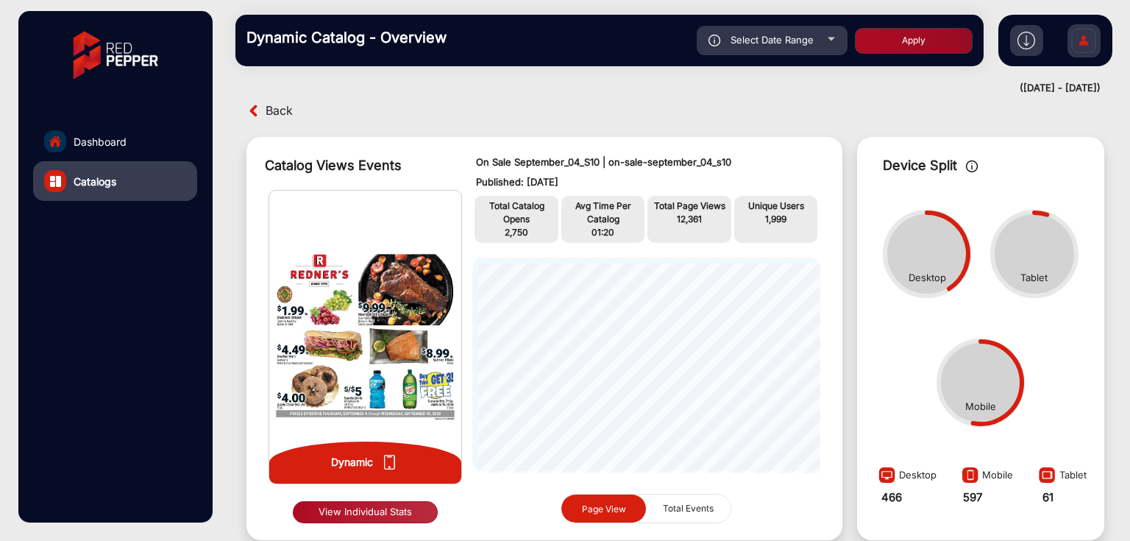
type input "[DATE]"
click at [806, 47] on div "Select Date Range" at bounding box center [772, 40] width 151 height 29
type input "[DATE]"
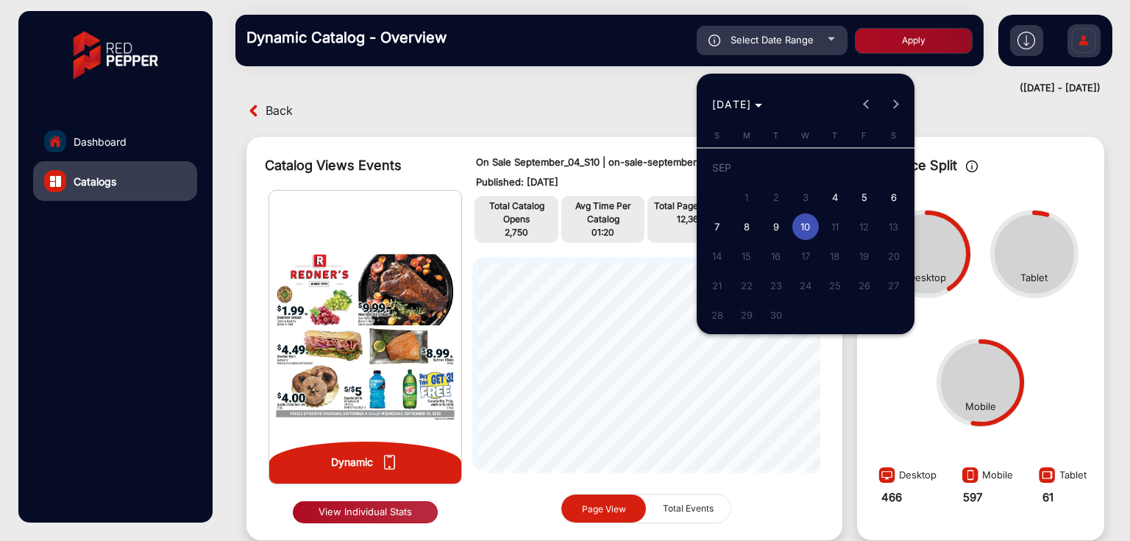
click at [768, 41] on div at bounding box center [565, 270] width 1130 height 541
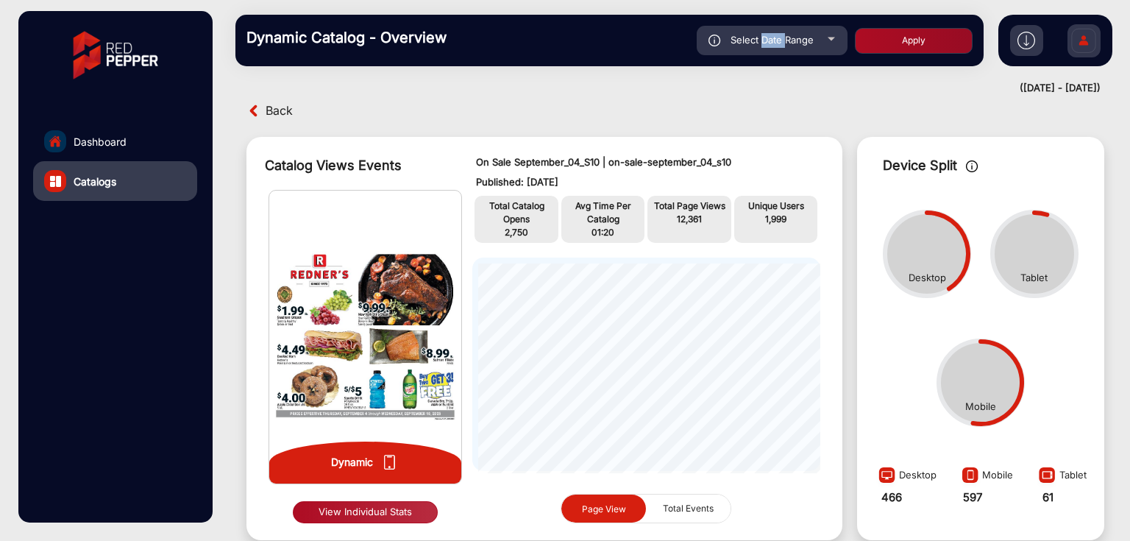
click at [768, 41] on span "Select Date Range" at bounding box center [772, 40] width 83 height 12
type input "[DATE]"
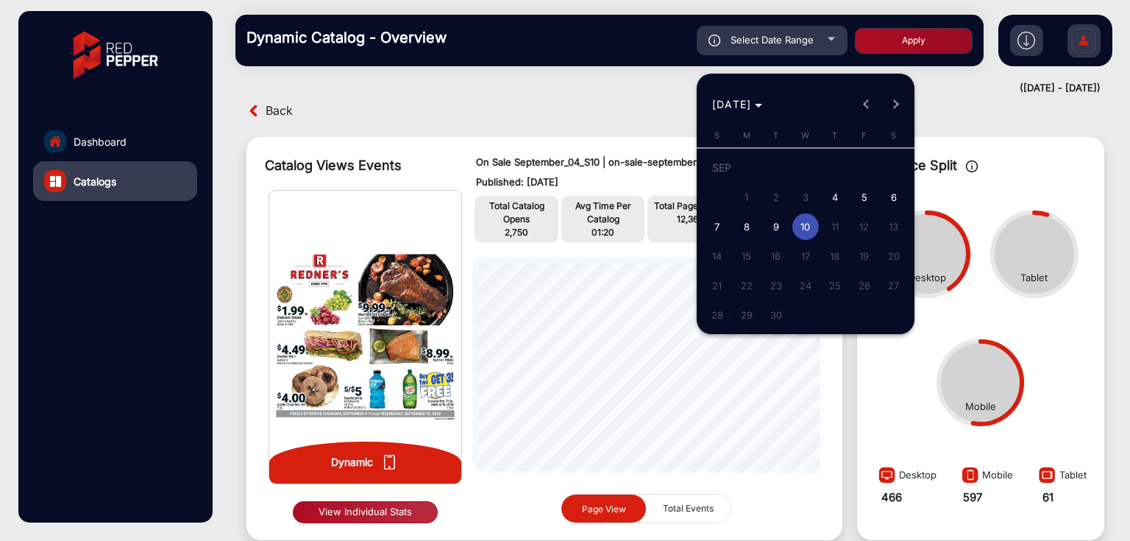
click at [515, 120] on div at bounding box center [565, 270] width 1130 height 541
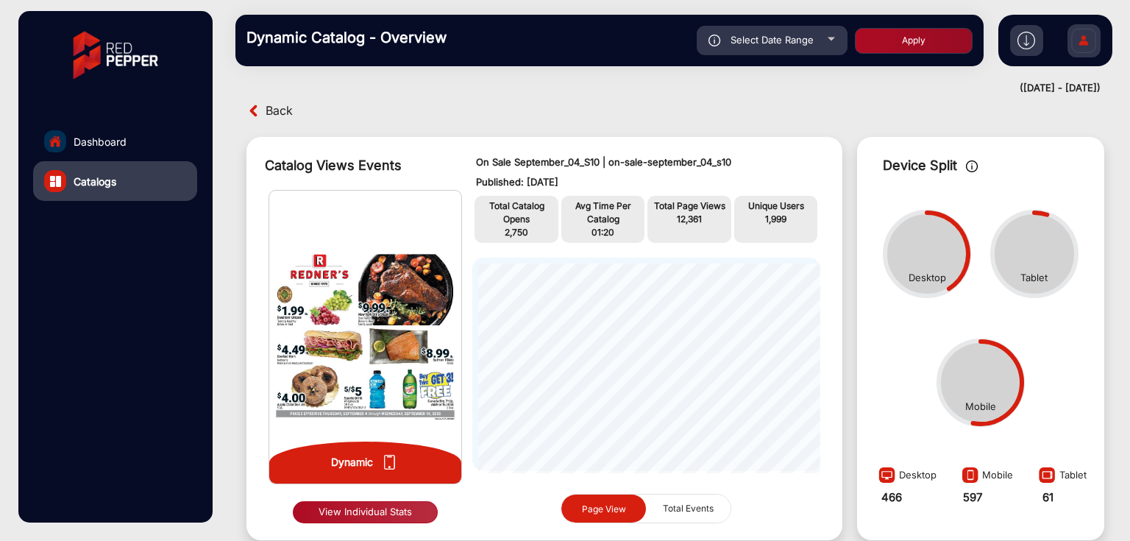
click at [146, 135] on link "Dashboard" at bounding box center [115, 141] width 164 height 40
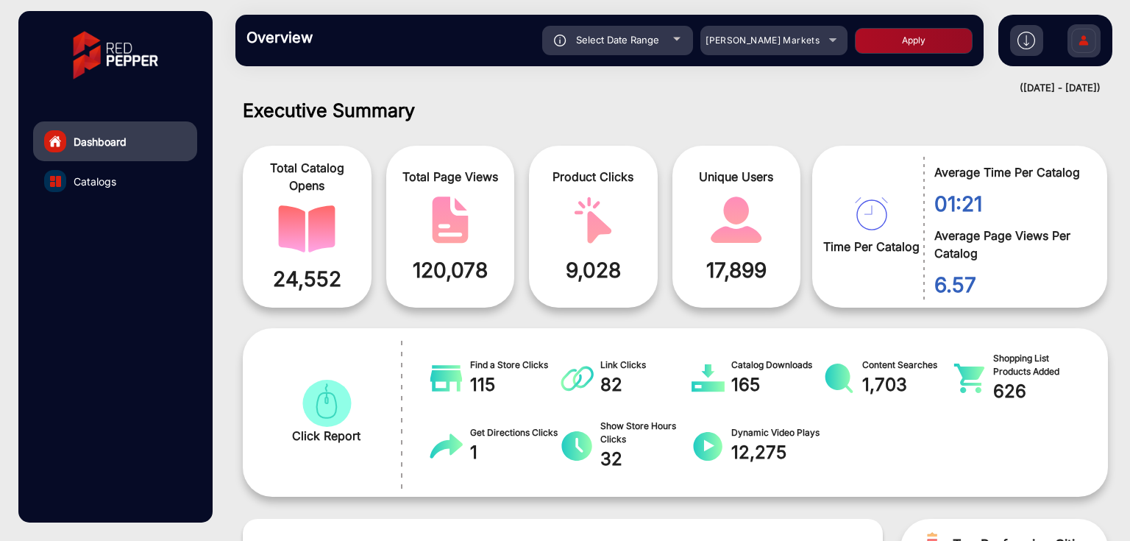
drag, startPoint x: 974, startPoint y: 91, endPoint x: 933, endPoint y: 88, distance: 41.4
click at [933, 88] on div "([DATE] - [DATE])" at bounding box center [661, 88] width 880 height 15
